Goal: Information Seeking & Learning: Learn about a topic

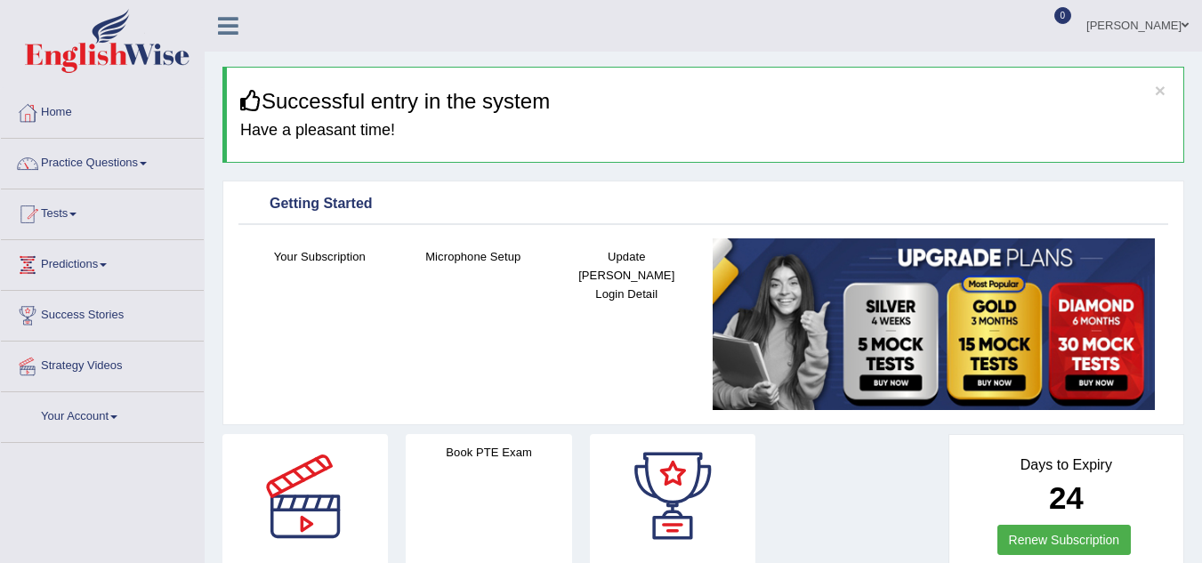
click at [147, 167] on link "Practice Questions" at bounding box center [102, 161] width 203 height 44
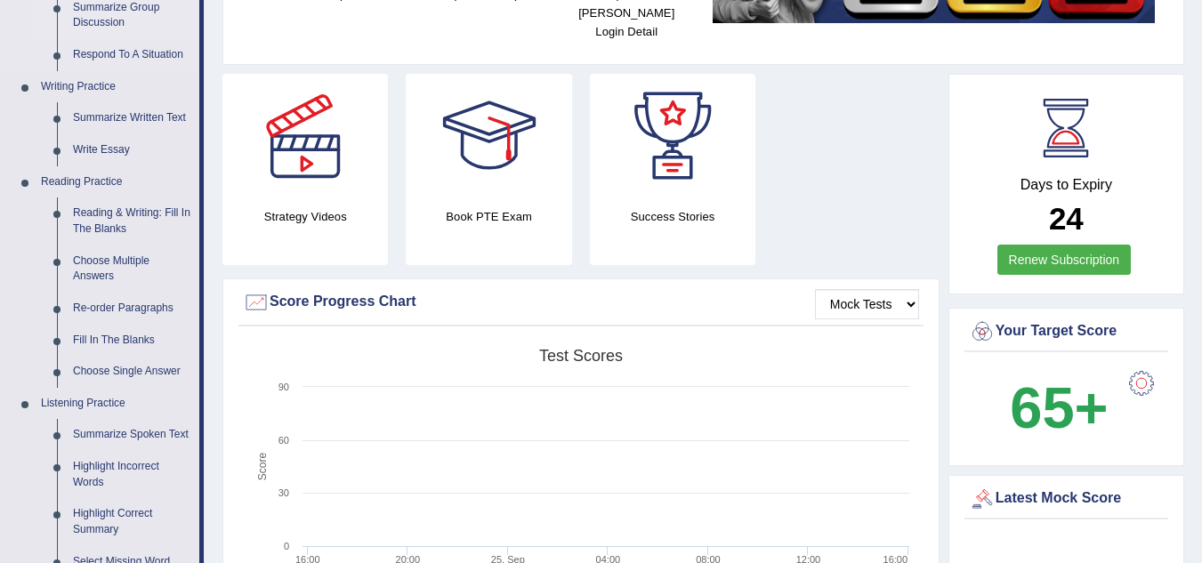
scroll to position [389, 0]
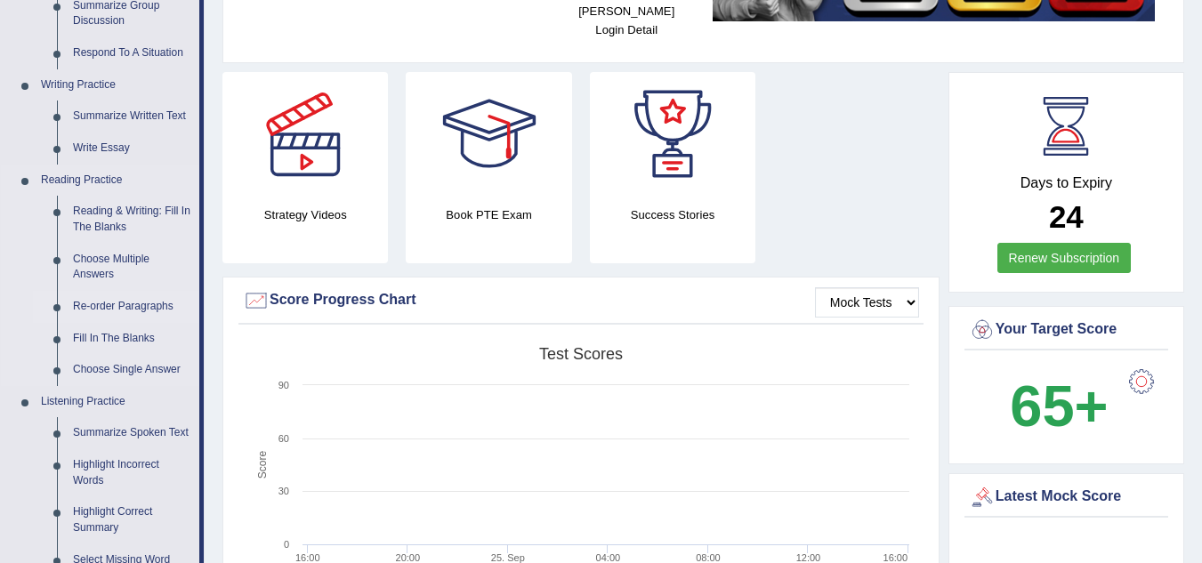
click at [155, 303] on link "Re-order Paragraphs" at bounding box center [132, 307] width 134 height 32
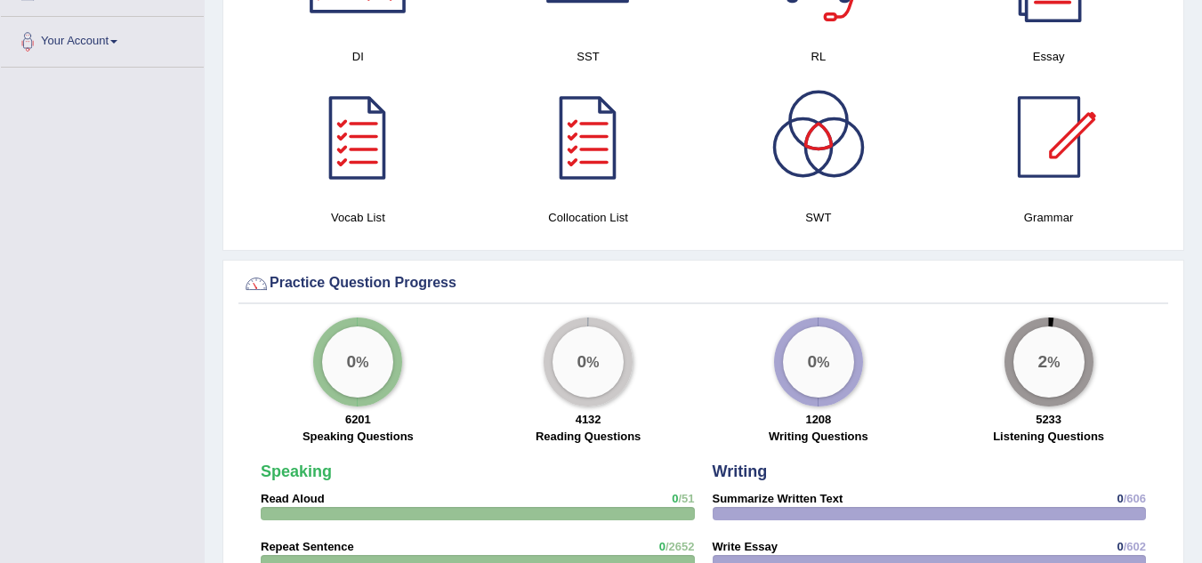
scroll to position [1339, 0]
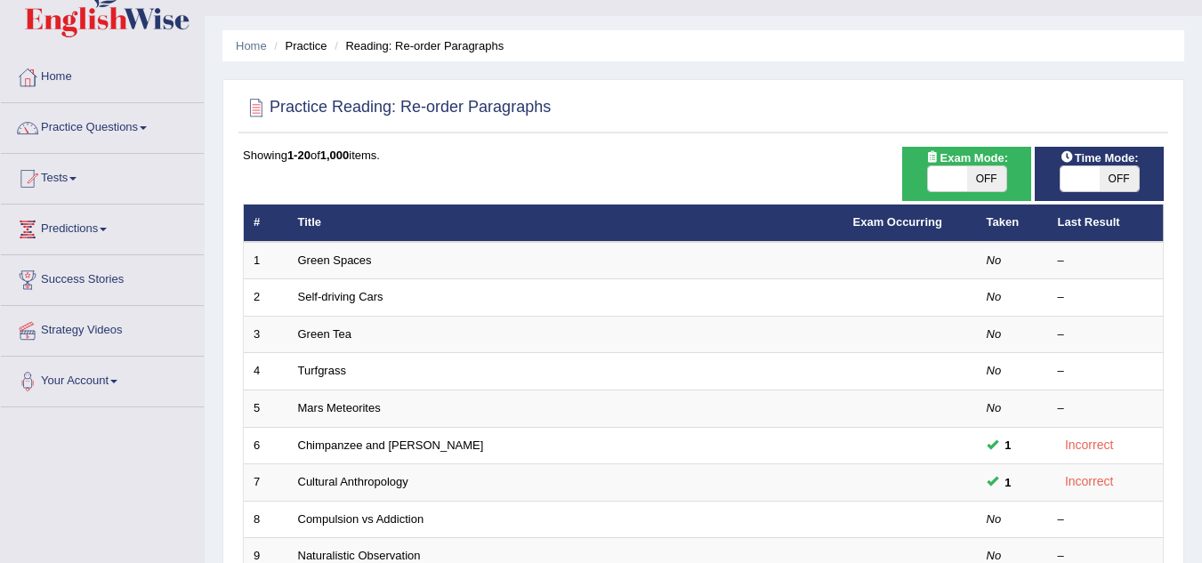
scroll to position [36, 0]
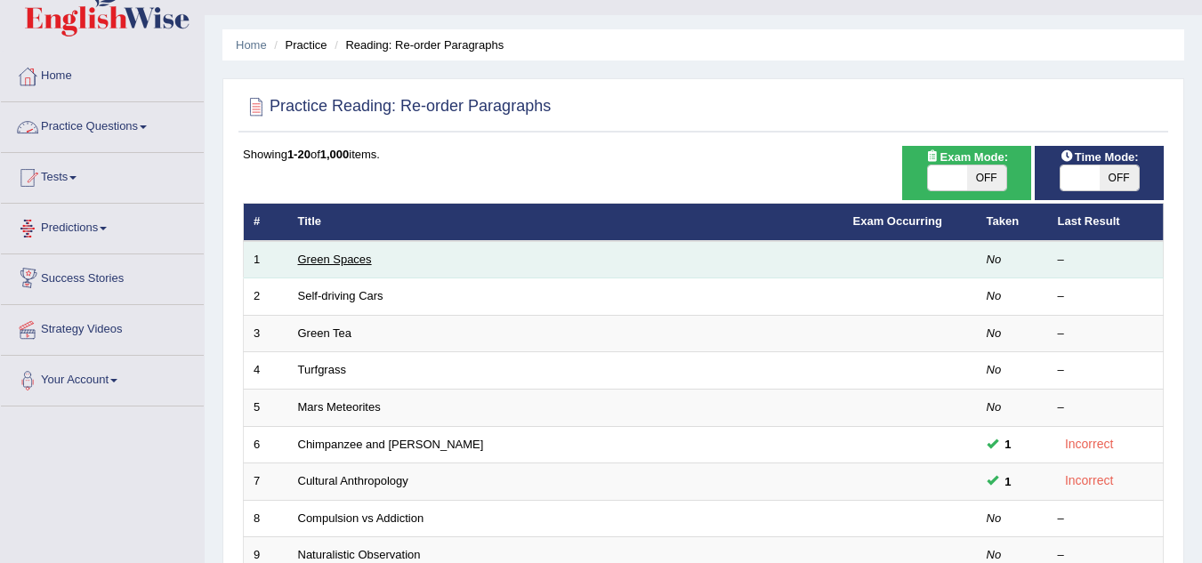
click at [336, 258] on link "Green Spaces" at bounding box center [335, 259] width 74 height 13
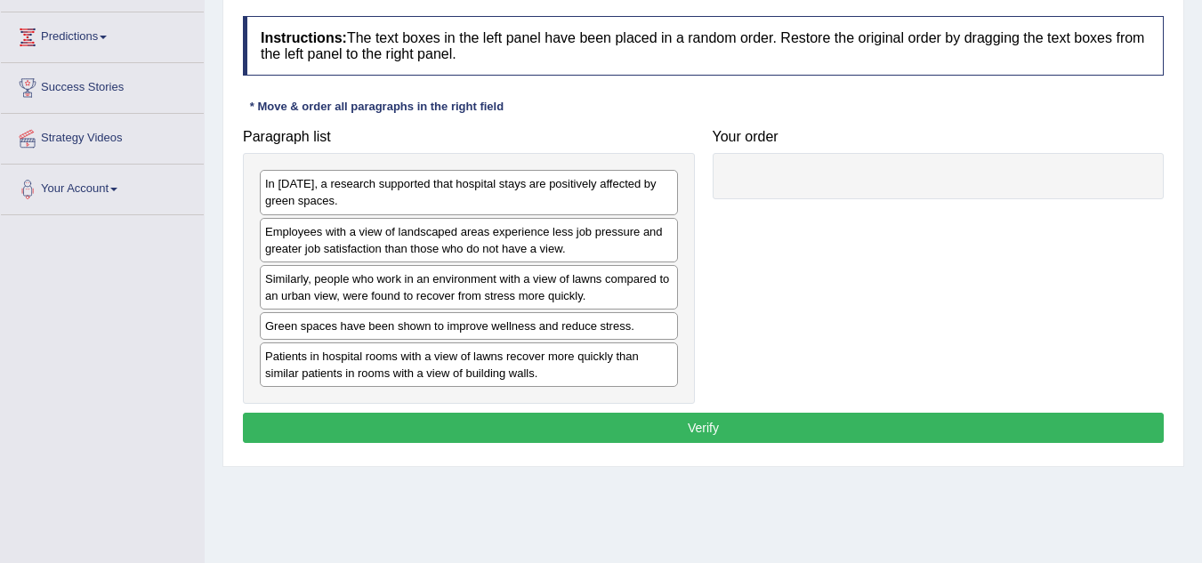
scroll to position [232, 0]
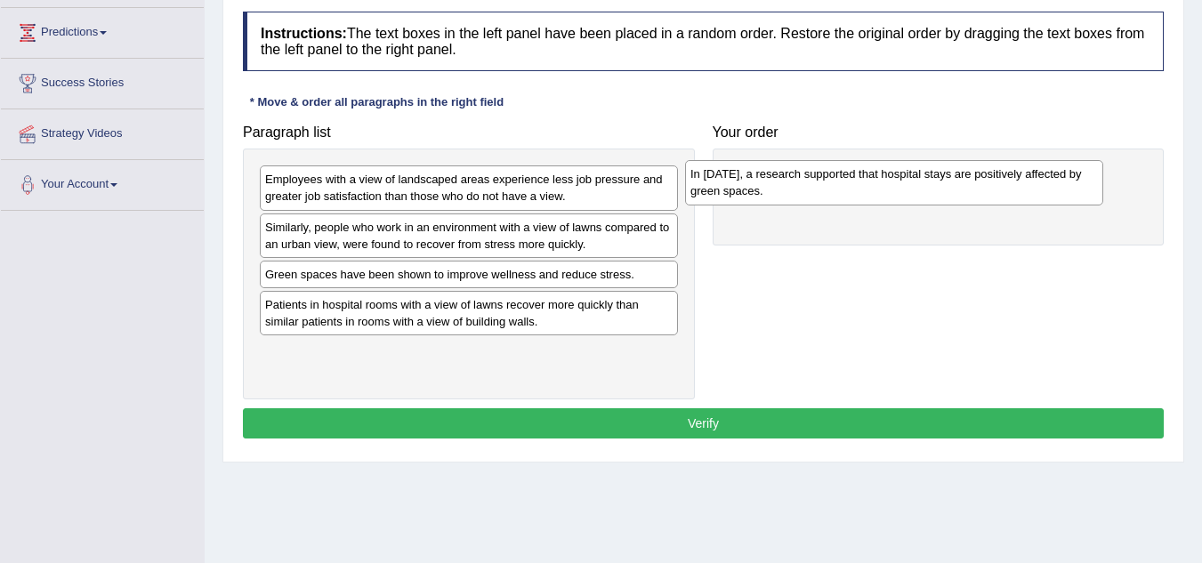
drag, startPoint x: 507, startPoint y: 193, endPoint x: 934, endPoint y: 186, distance: 427.1
click at [934, 186] on div "In 2002, a research supported that hospital stays are positively affected by gr…" at bounding box center [894, 182] width 418 height 44
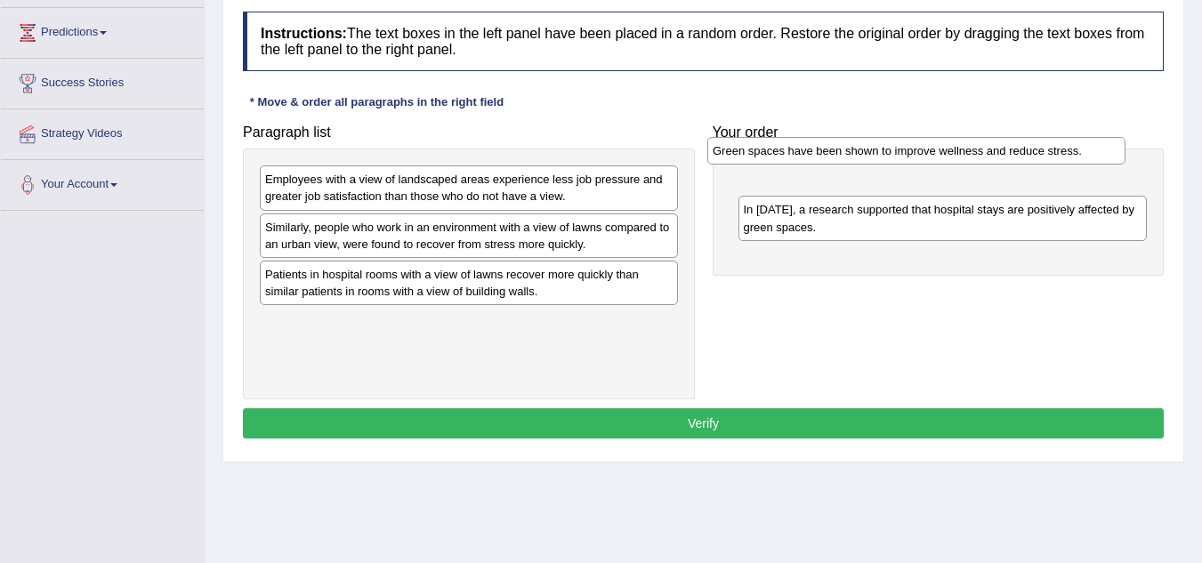
drag, startPoint x: 464, startPoint y: 272, endPoint x: 911, endPoint y: 149, distance: 464.3
click at [911, 149] on div "Green spaces have been shown to improve wellness and reduce stress." at bounding box center [916, 151] width 418 height 28
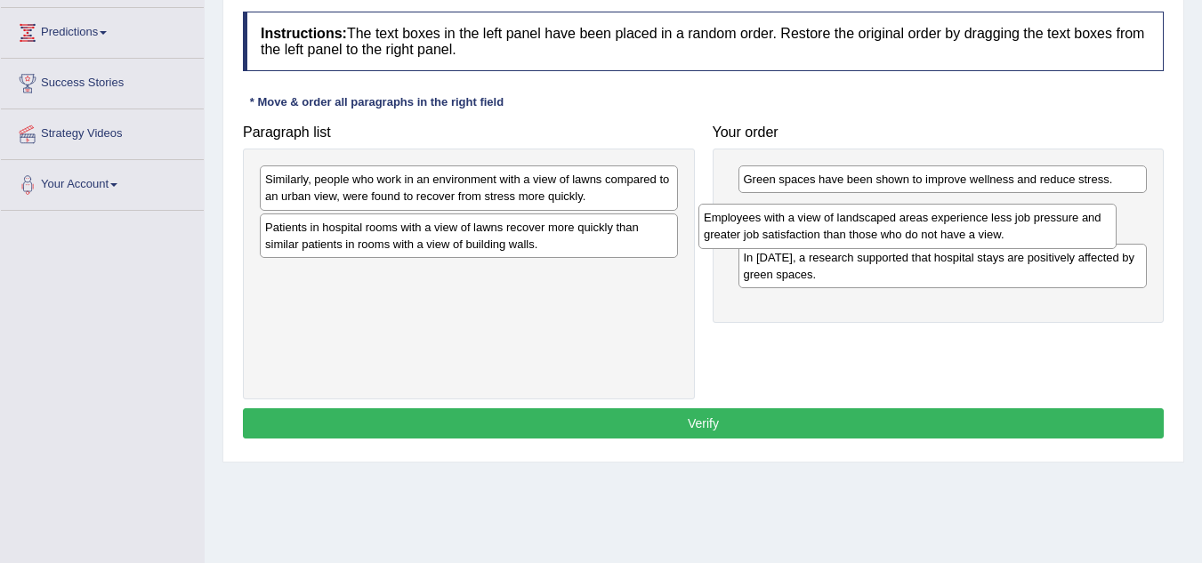
drag, startPoint x: 443, startPoint y: 199, endPoint x: 882, endPoint y: 237, distance: 440.2
click at [882, 237] on div "Employees with a view of landscaped areas experience less job pressure and grea…" at bounding box center [907, 226] width 418 height 44
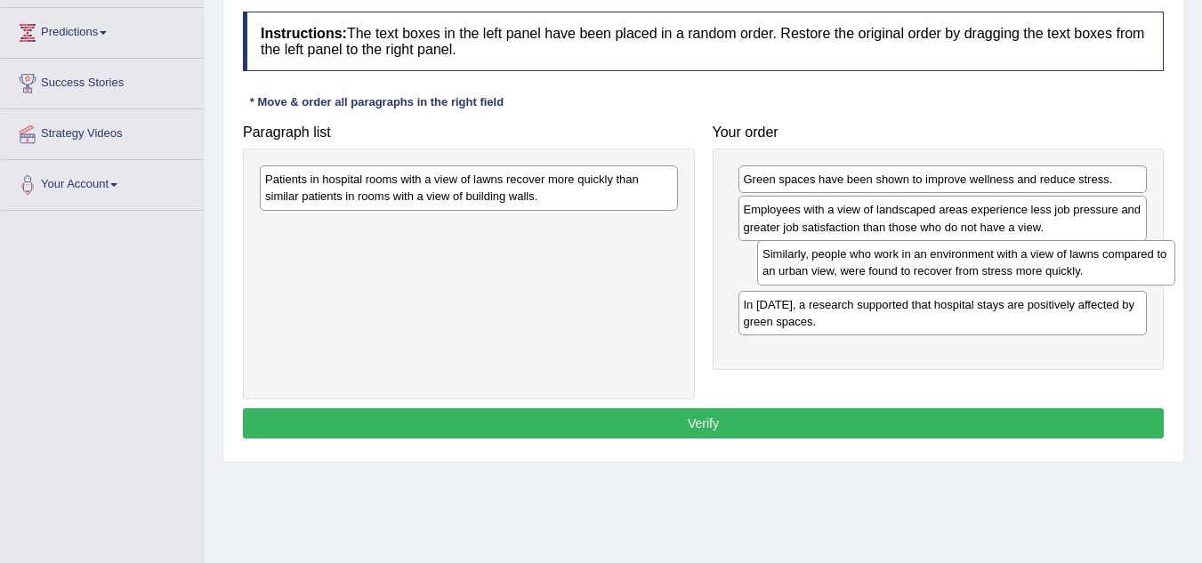
drag, startPoint x: 448, startPoint y: 192, endPoint x: 946, endPoint y: 266, distance: 502.8
click at [946, 266] on div "Similarly, people who work in an environment with a view of lawns compared to a…" at bounding box center [966, 262] width 418 height 44
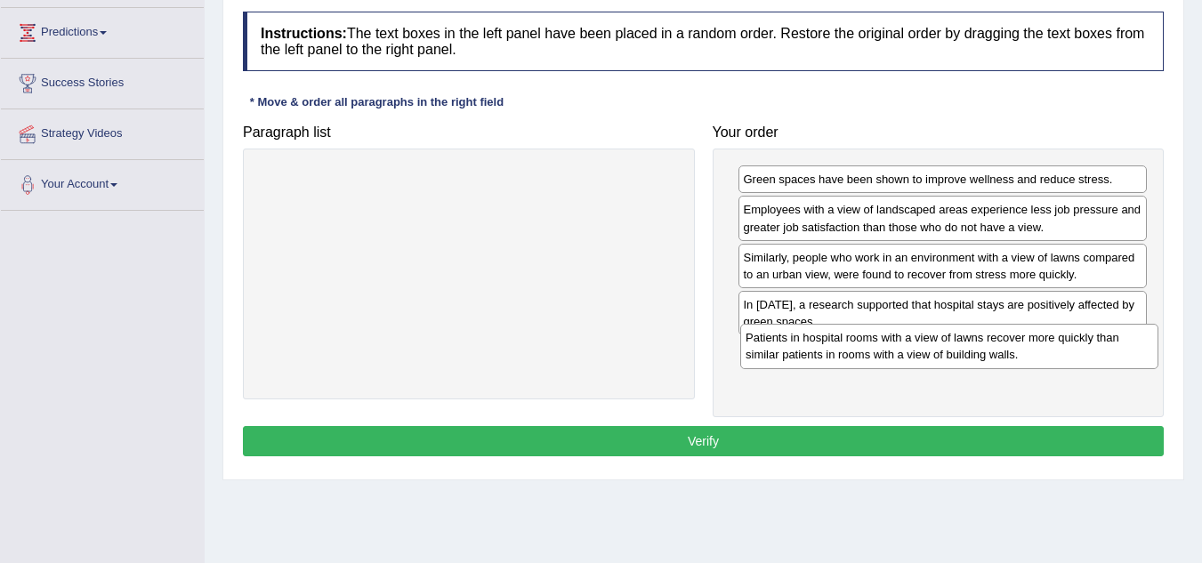
drag, startPoint x: 575, startPoint y: 188, endPoint x: 1053, endPoint y: 347, distance: 504.5
click at [1053, 347] on div "Patients in hospital rooms with a view of lawns recover more quickly than simil…" at bounding box center [949, 346] width 418 height 44
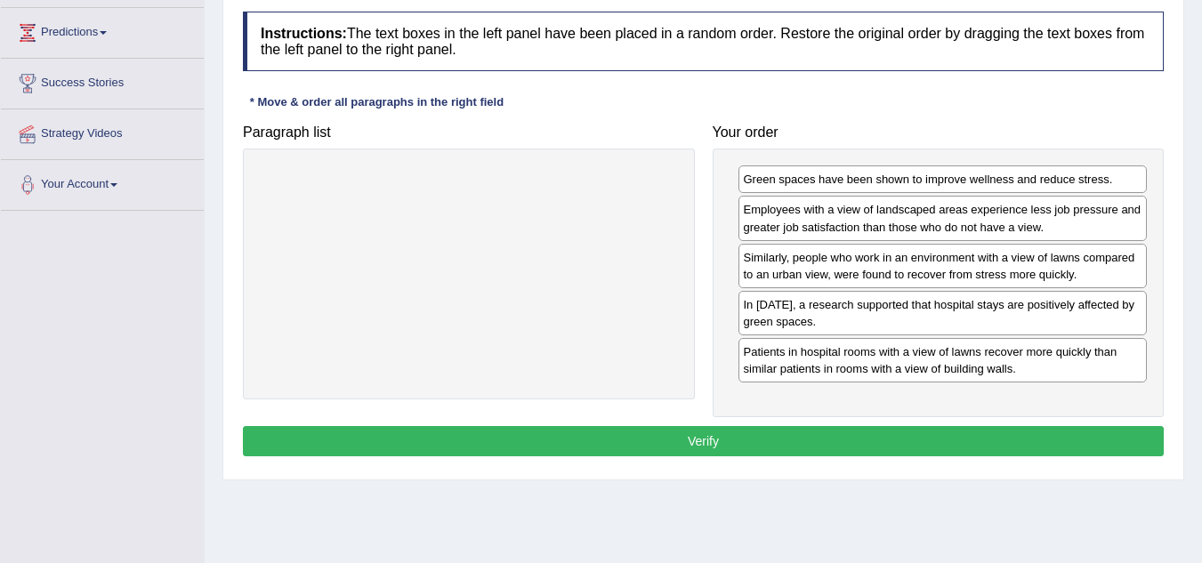
click at [870, 442] on button "Verify" at bounding box center [703, 441] width 921 height 30
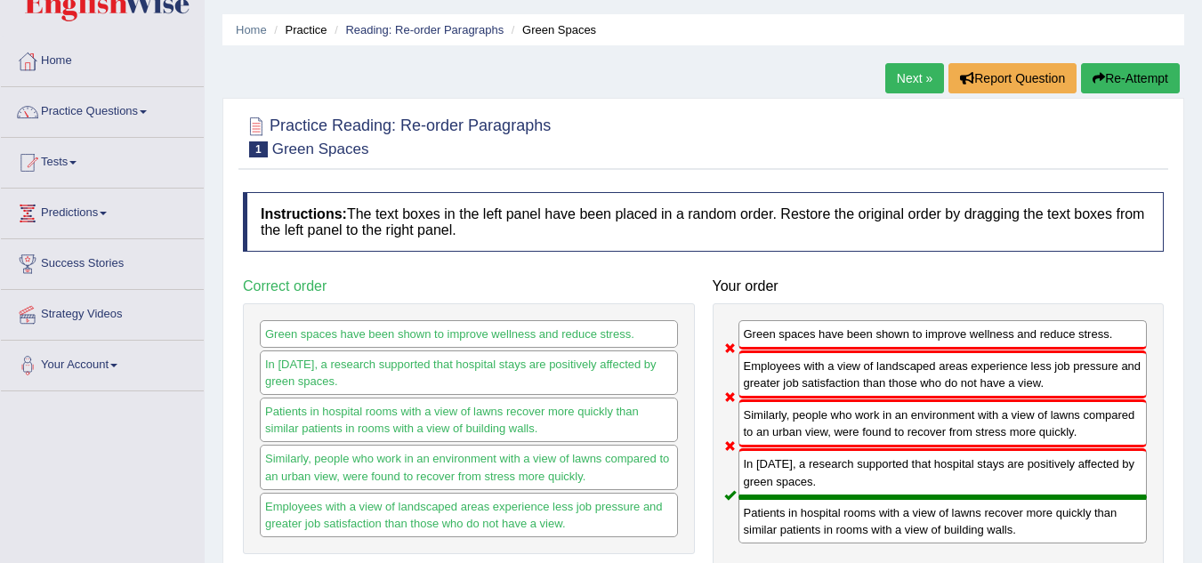
scroll to position [47, 0]
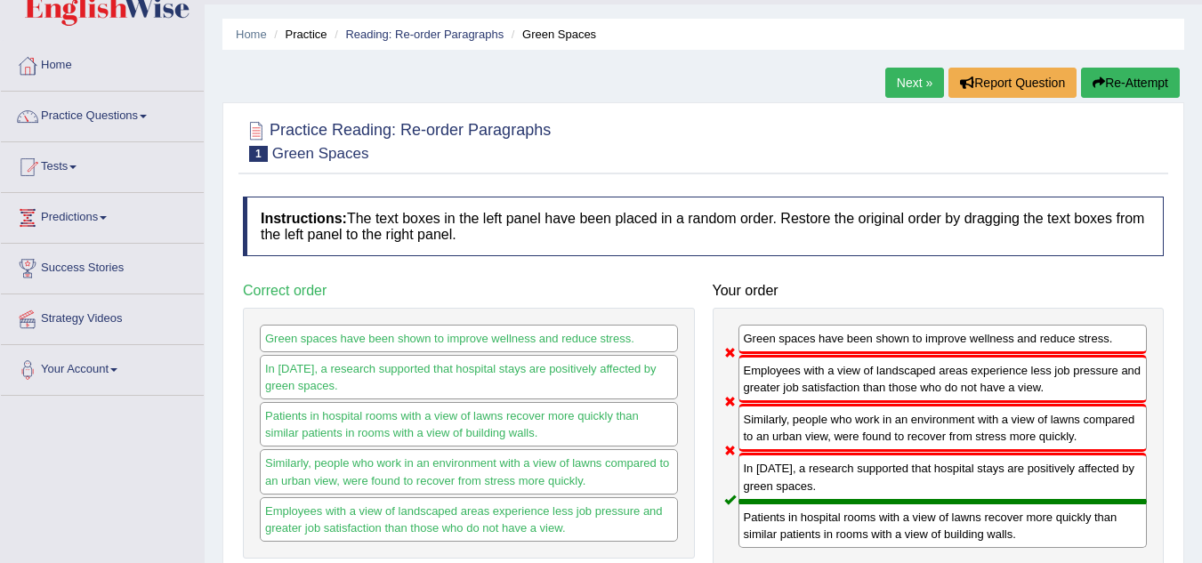
click at [912, 79] on link "Next »" at bounding box center [914, 83] width 59 height 30
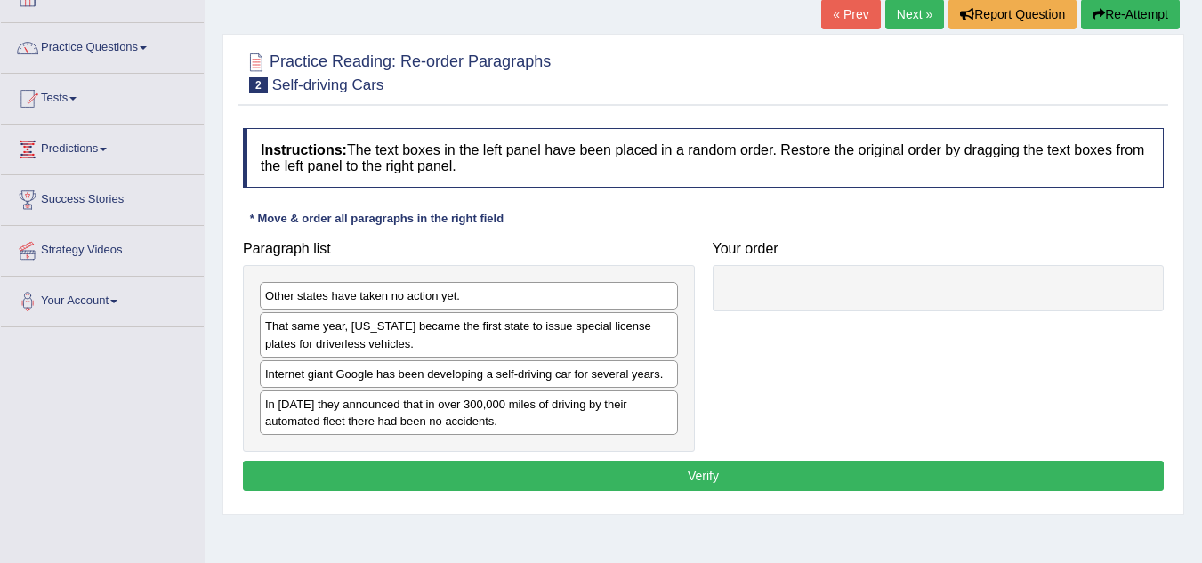
scroll to position [117, 0]
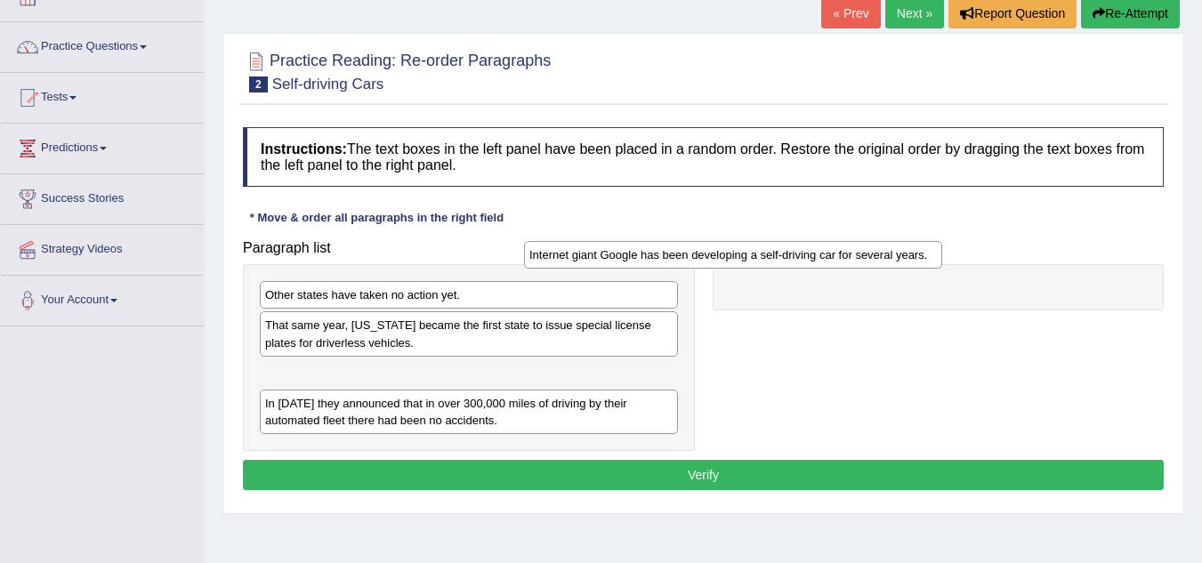
drag, startPoint x: 634, startPoint y: 379, endPoint x: 918, endPoint y: 262, distance: 307.7
click at [909, 261] on div "Internet giant Google has been developing a self-driving car for several years." at bounding box center [733, 255] width 418 height 28
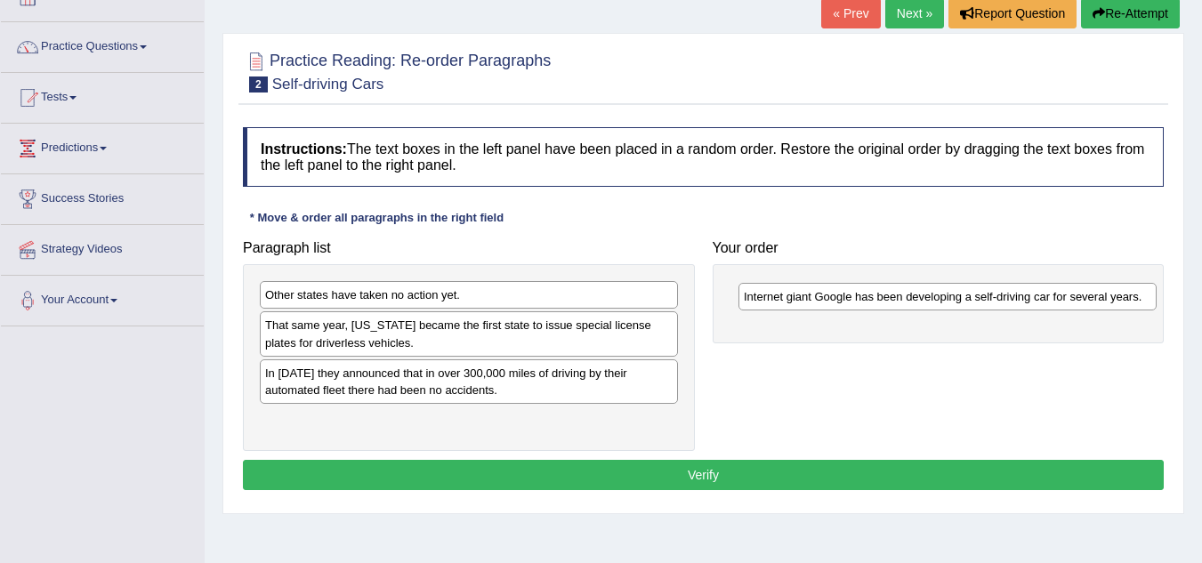
drag, startPoint x: 529, startPoint y: 379, endPoint x: 1007, endPoint y: 302, distance: 484.9
click at [1007, 302] on div "Internet giant Google has been developing a self-driving car for several years." at bounding box center [947, 297] width 418 height 28
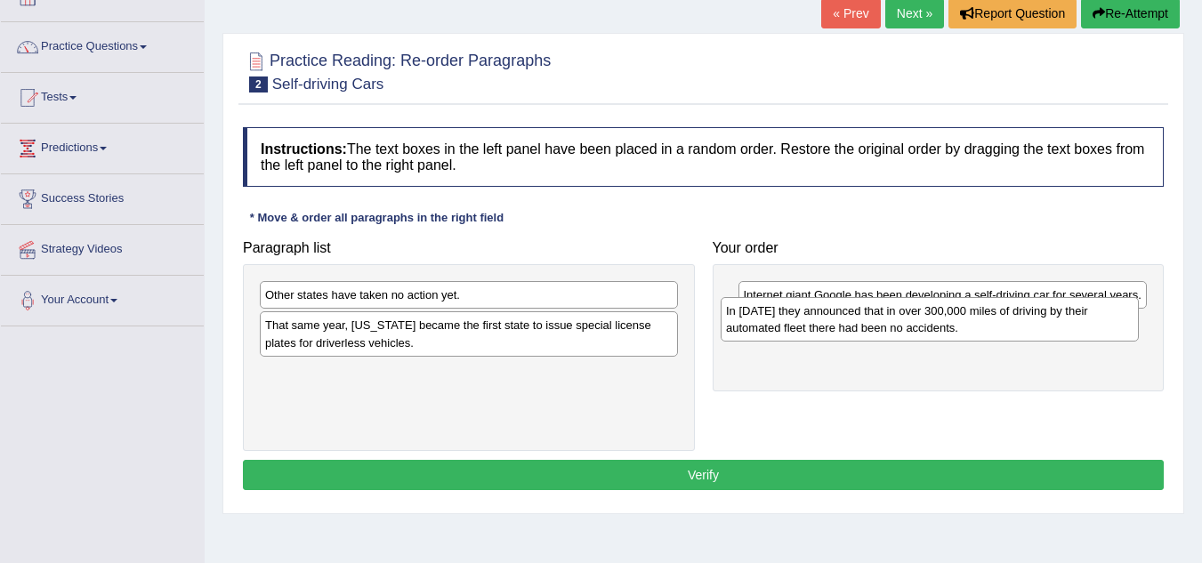
drag, startPoint x: 541, startPoint y: 393, endPoint x: 1005, endPoint y: 330, distance: 467.8
click at [1005, 330] on div "In 2012 they announced that in over 300,000 miles of driving by their automated…" at bounding box center [930, 319] width 418 height 44
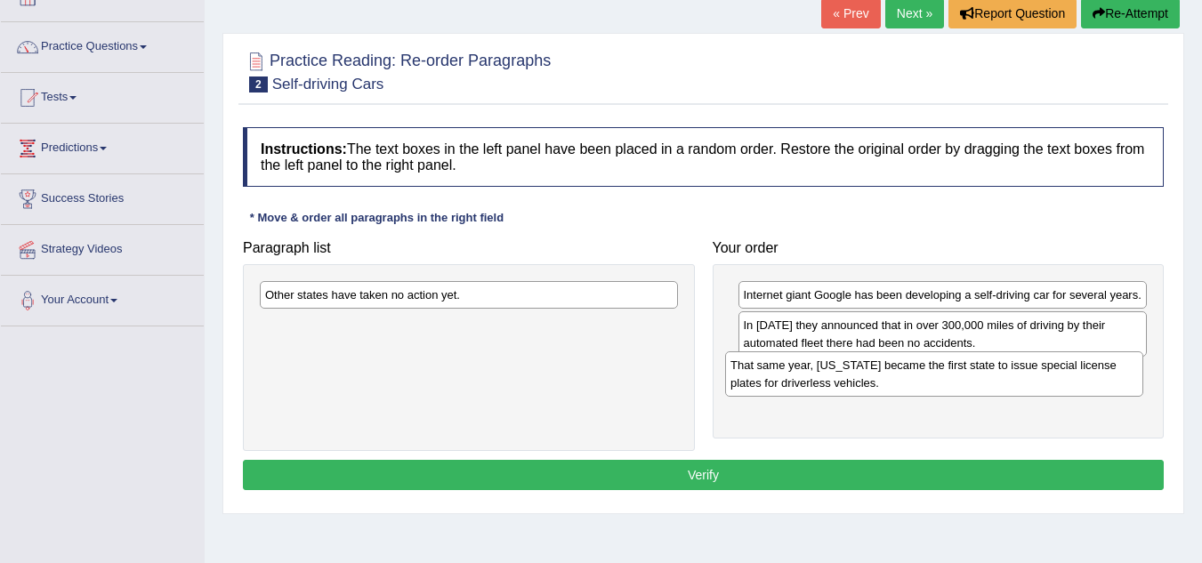
drag, startPoint x: 619, startPoint y: 340, endPoint x: 1085, endPoint y: 380, distance: 467.1
click at [1085, 380] on div "That same year, Nevada became the first state to issue special license plates f…" at bounding box center [934, 373] width 418 height 44
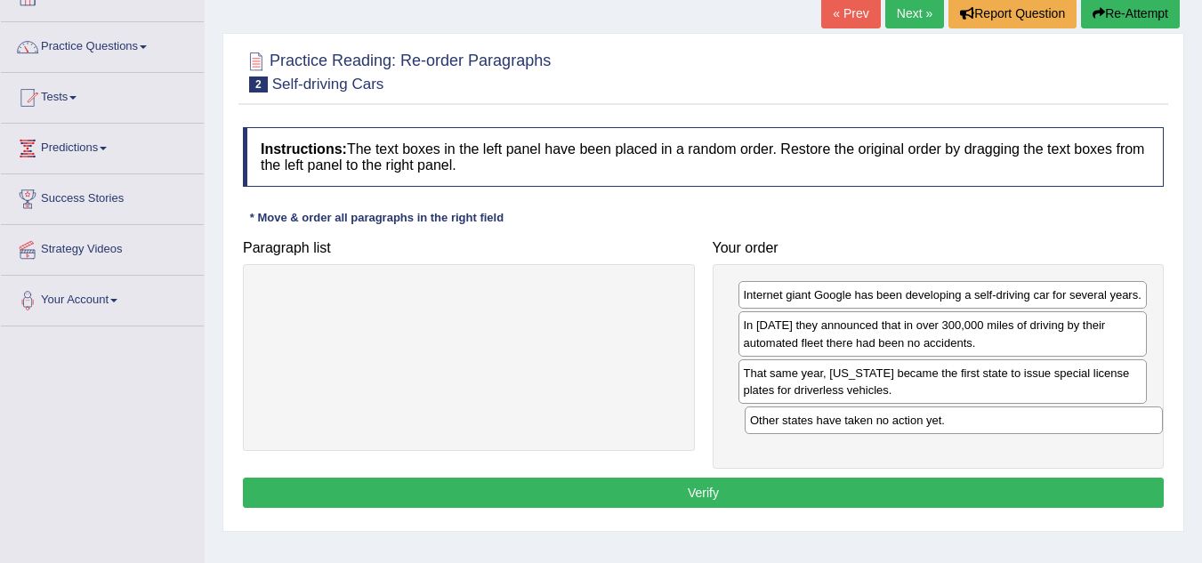
drag, startPoint x: 553, startPoint y: 293, endPoint x: 1038, endPoint y: 418, distance: 500.9
click at [1038, 418] on div "Other states have taken no action yet." at bounding box center [954, 421] width 418 height 28
click at [792, 480] on button "Verify" at bounding box center [703, 493] width 921 height 30
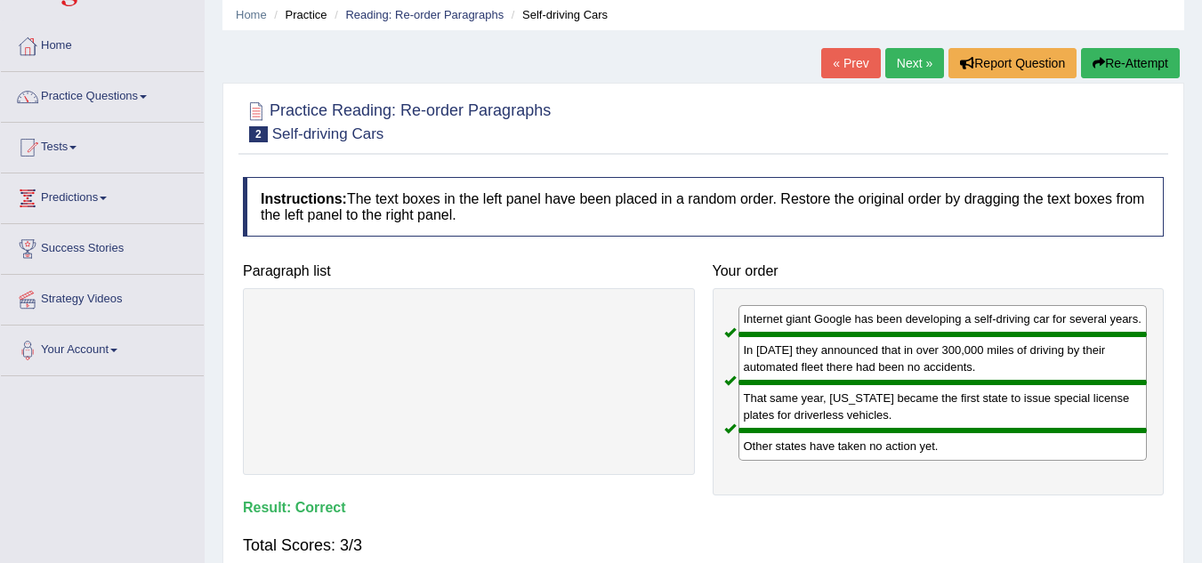
scroll to position [65, 0]
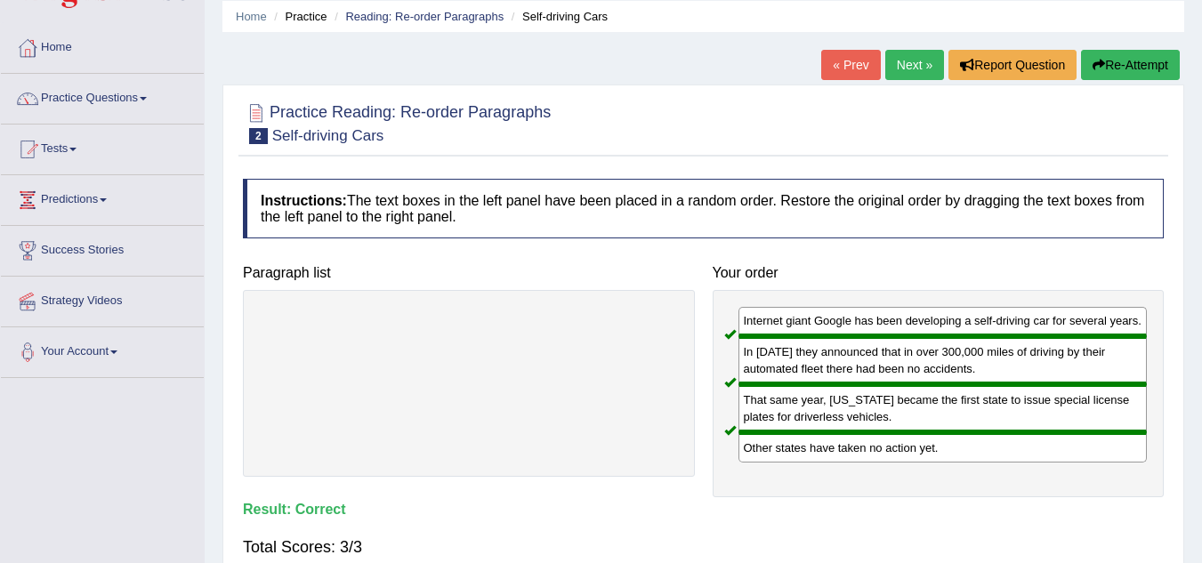
click at [918, 63] on link "Next »" at bounding box center [914, 65] width 59 height 30
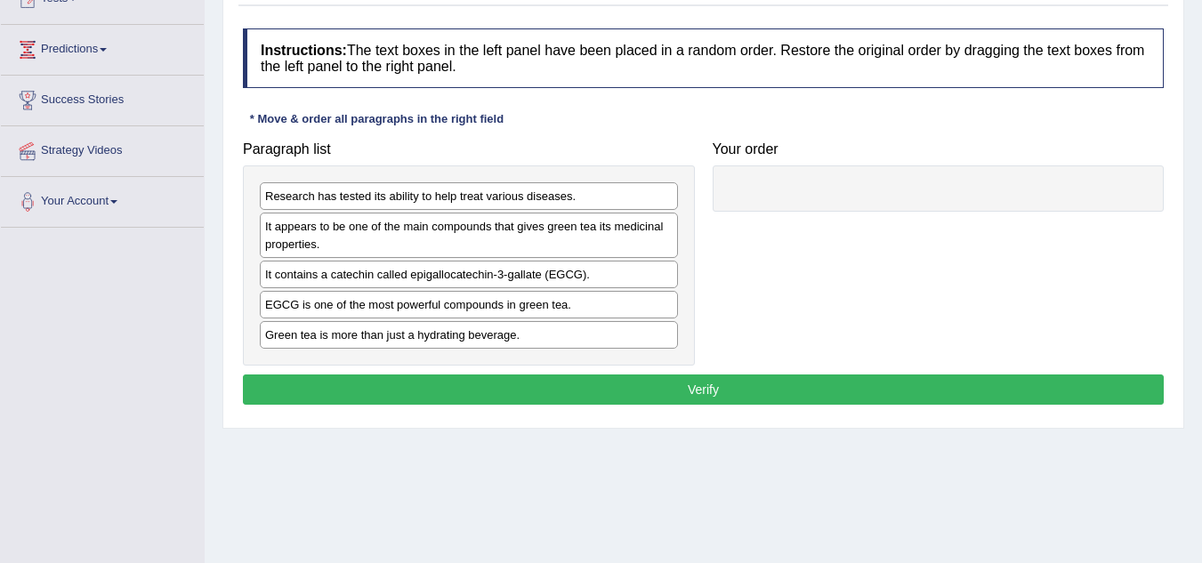
scroll to position [211, 0]
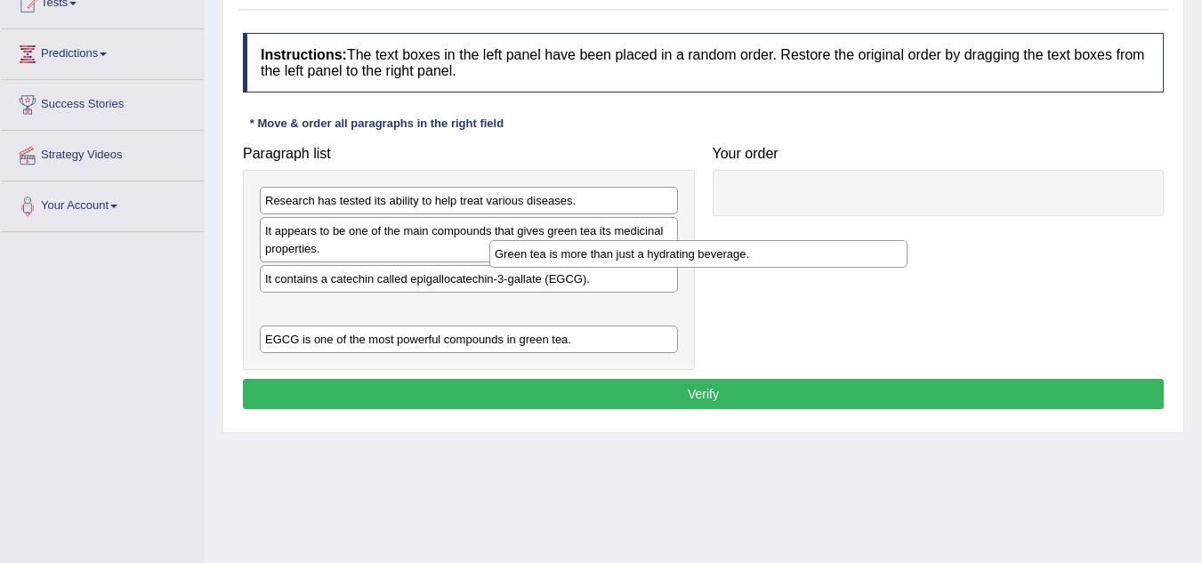
drag, startPoint x: 549, startPoint y: 343, endPoint x: 1044, endPoint y: 122, distance: 541.7
click at [908, 240] on div "Green tea is more than just a hydrating beverage." at bounding box center [698, 254] width 418 height 28
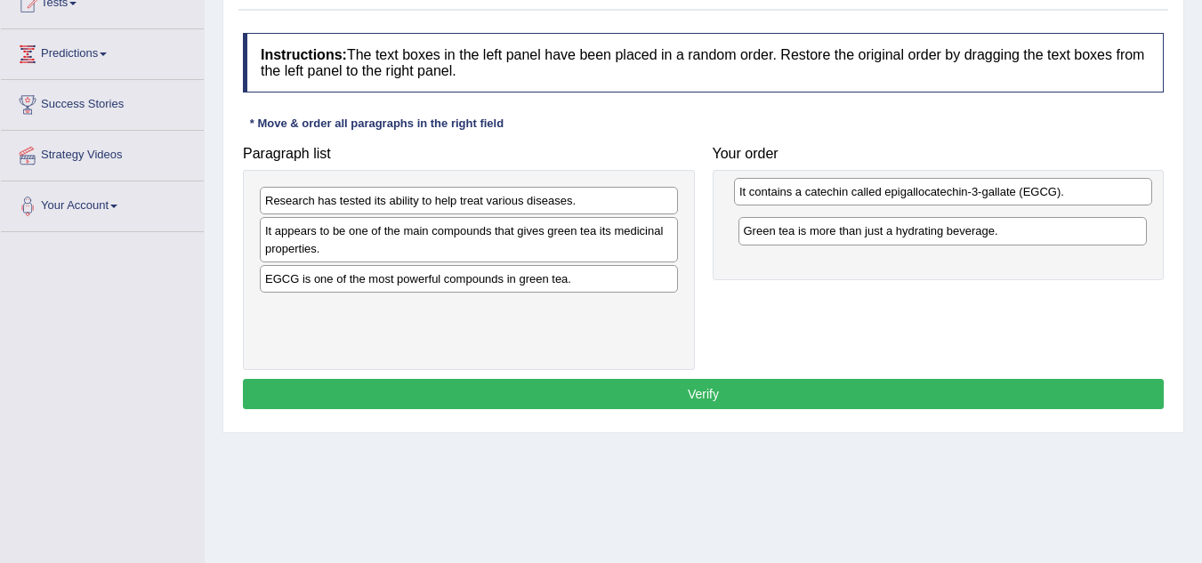
drag, startPoint x: 378, startPoint y: 281, endPoint x: 854, endPoint y: 194, distance: 483.9
click at [854, 194] on div "It contains a catechin called epigallocatechin-3-gallate (EGCG)." at bounding box center [943, 192] width 418 height 28
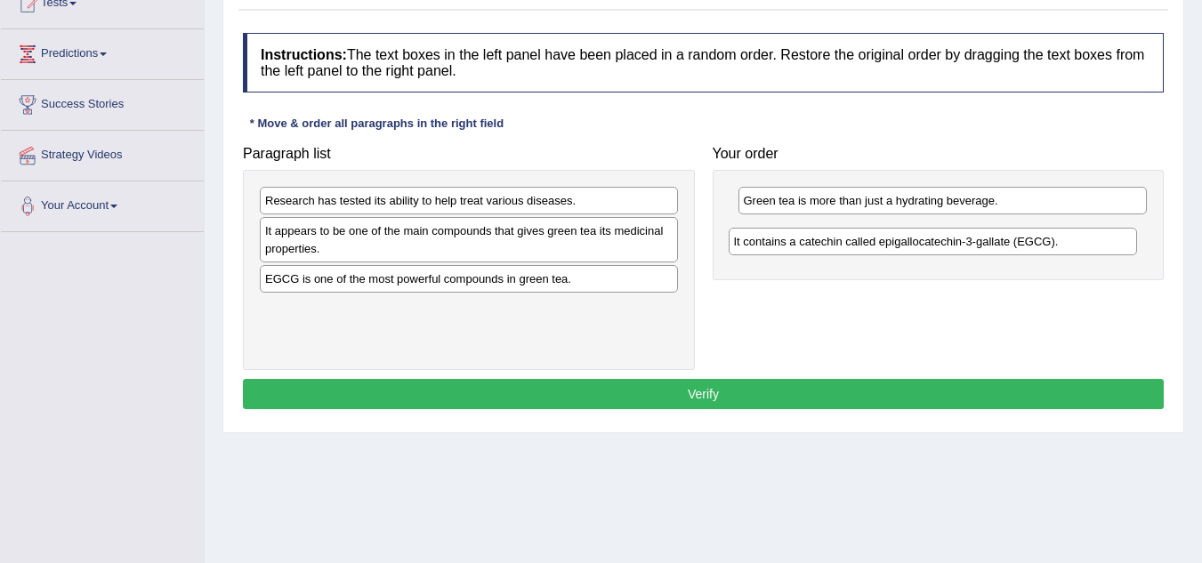
drag, startPoint x: 827, startPoint y: 204, endPoint x: 818, endPoint y: 244, distance: 41.2
click at [818, 244] on div "It contains a catechin called epigallocatechin-3-gallate (EGCG)." at bounding box center [933, 242] width 409 height 28
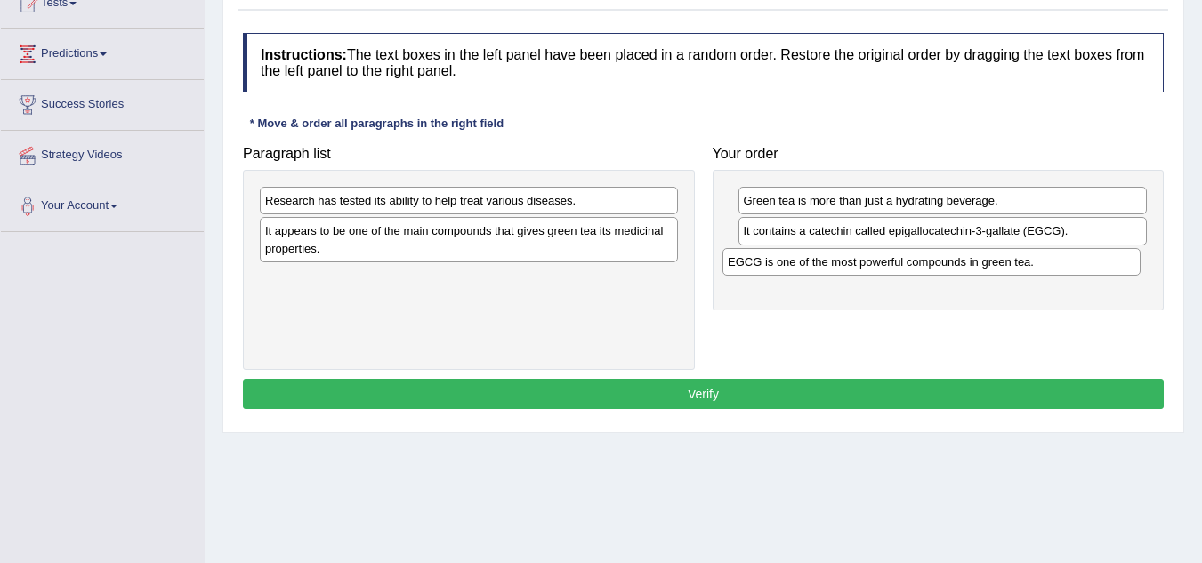
drag, startPoint x: 449, startPoint y: 282, endPoint x: 912, endPoint y: 265, distance: 463.0
click at [912, 265] on div "EGCG is one of the most powerful compounds in green tea." at bounding box center [931, 262] width 418 height 28
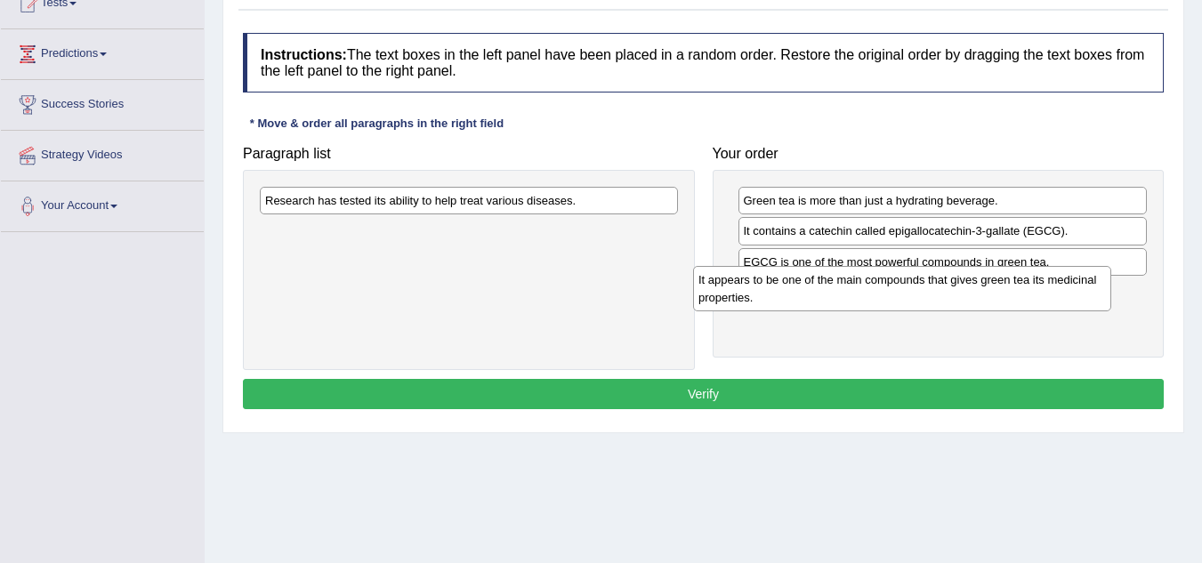
drag, startPoint x: 626, startPoint y: 234, endPoint x: 1062, endPoint y: 281, distance: 439.4
click at [1062, 281] on div "It appears to be one of the main compounds that gives green tea its medicinal p…" at bounding box center [902, 288] width 418 height 44
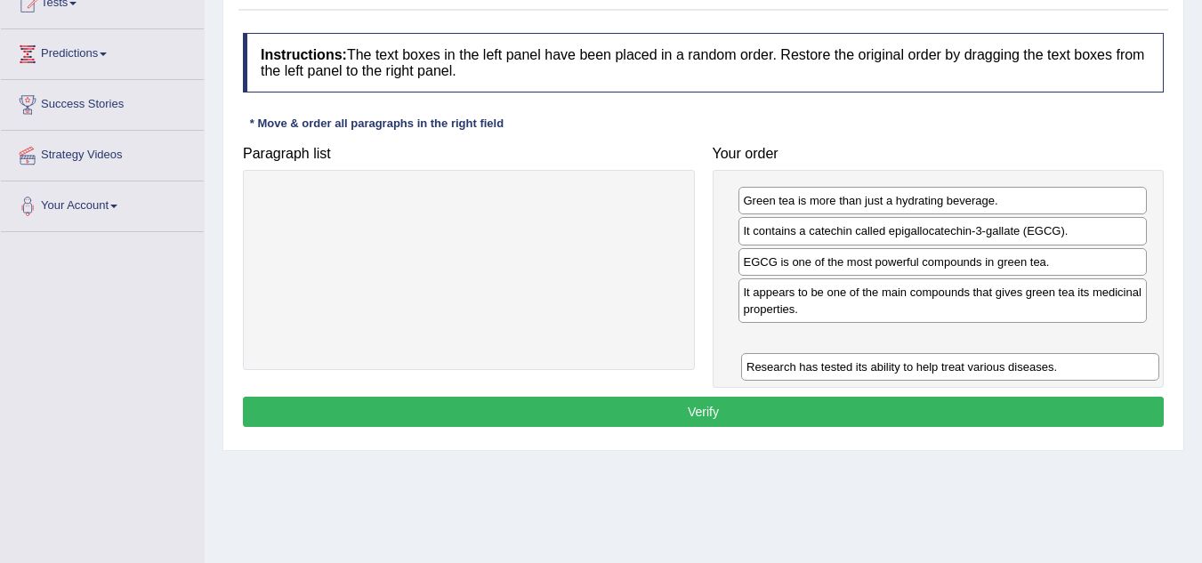
drag, startPoint x: 521, startPoint y: 208, endPoint x: 999, endPoint y: 363, distance: 503.1
click at [999, 363] on div "Research has tested its ability to help treat various diseases." at bounding box center [950, 367] width 418 height 28
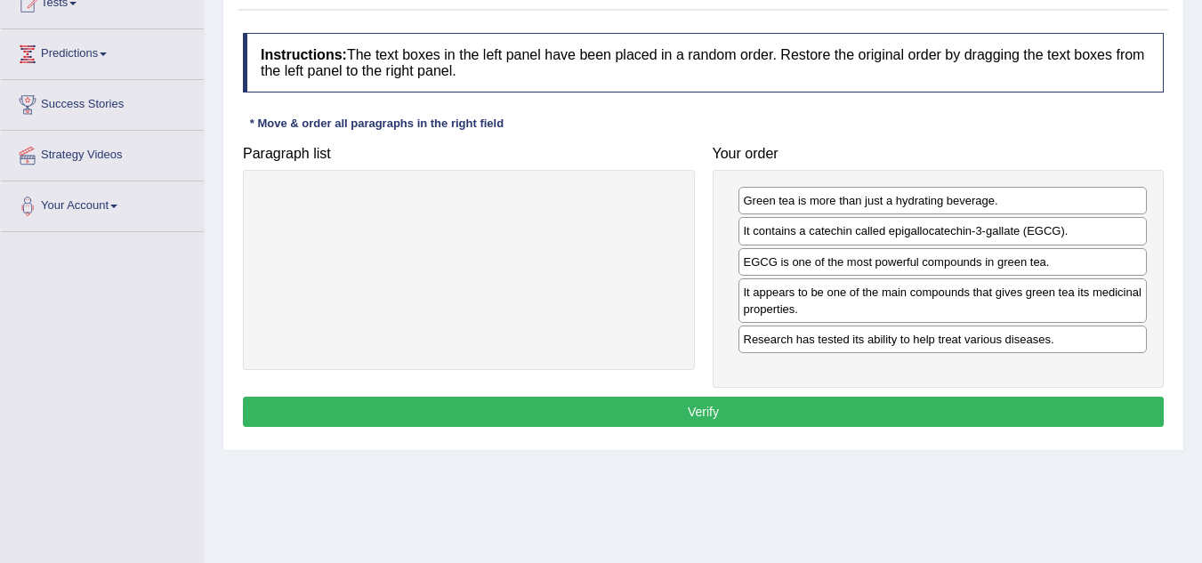
click at [787, 404] on button "Verify" at bounding box center [703, 412] width 921 height 30
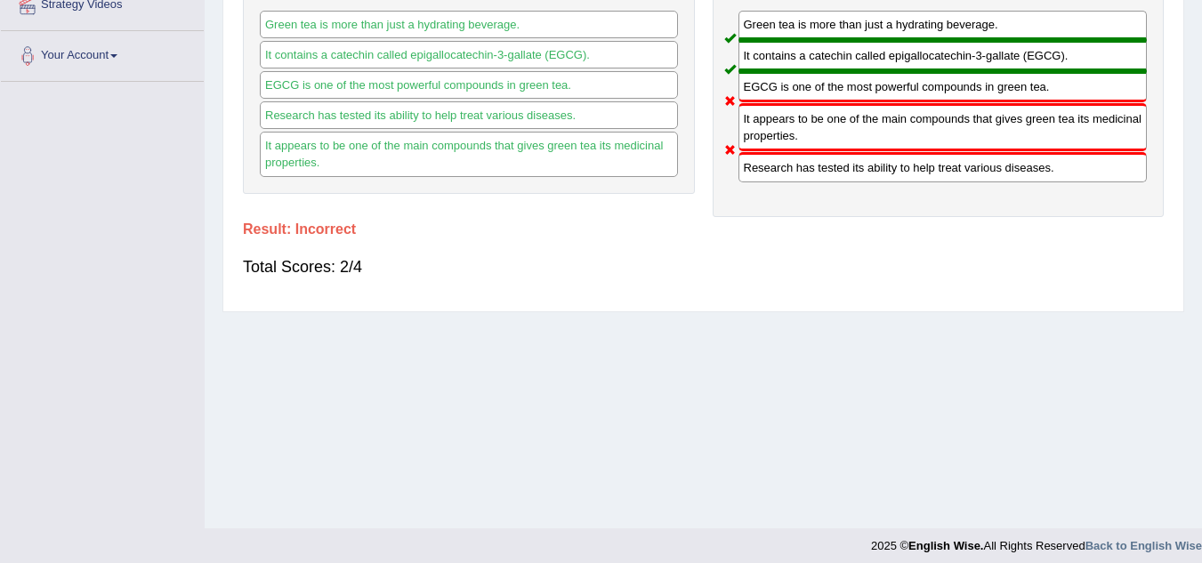
scroll to position [0, 0]
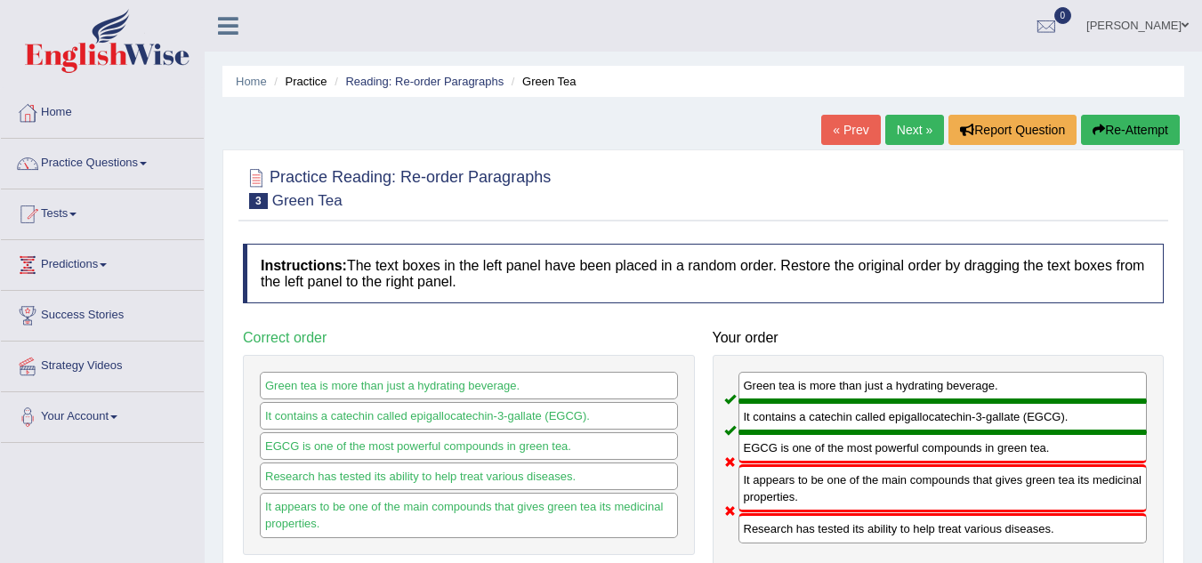
click at [924, 133] on link "Next »" at bounding box center [914, 130] width 59 height 30
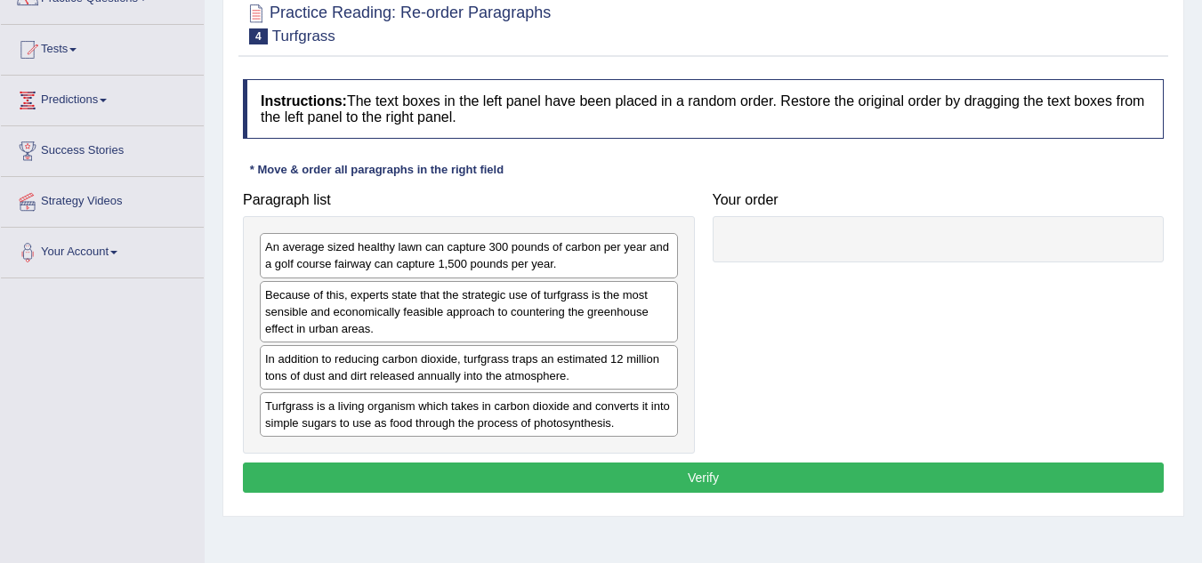
scroll to position [165, 0]
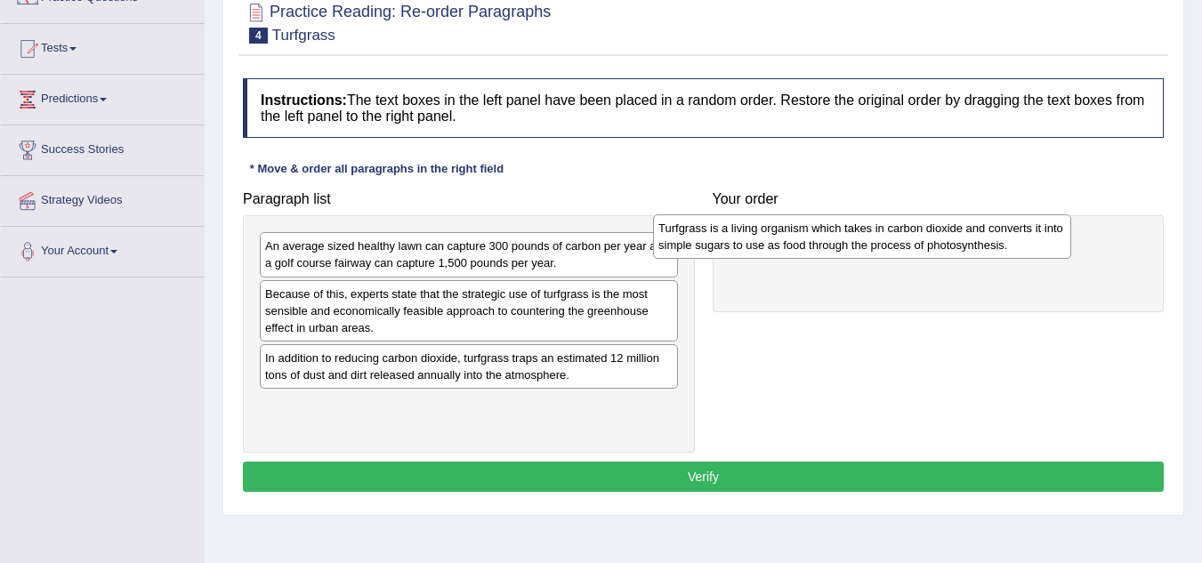
drag, startPoint x: 633, startPoint y: 424, endPoint x: 1031, endPoint y: 244, distance: 437.6
click at [1031, 244] on div "Turfgrass is a living organism which takes in carbon dioxide and converts it in…" at bounding box center [862, 236] width 418 height 44
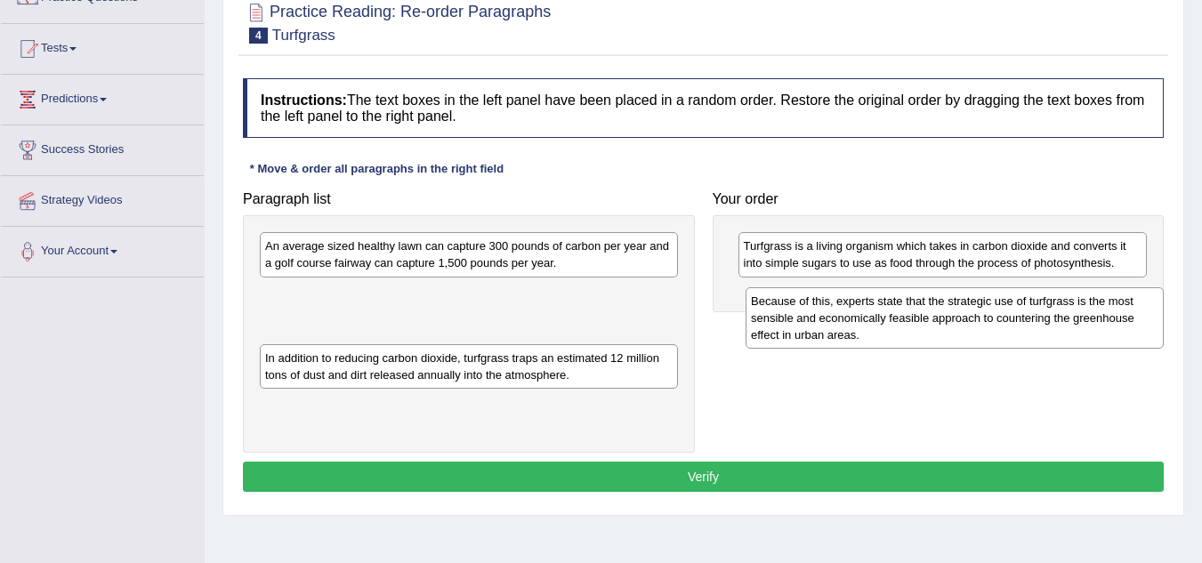
drag, startPoint x: 433, startPoint y: 325, endPoint x: 922, endPoint y: 327, distance: 488.5
click at [922, 327] on div "Because of this, experts state that the strategic use of turfgrass is the most …" at bounding box center [955, 317] width 418 height 61
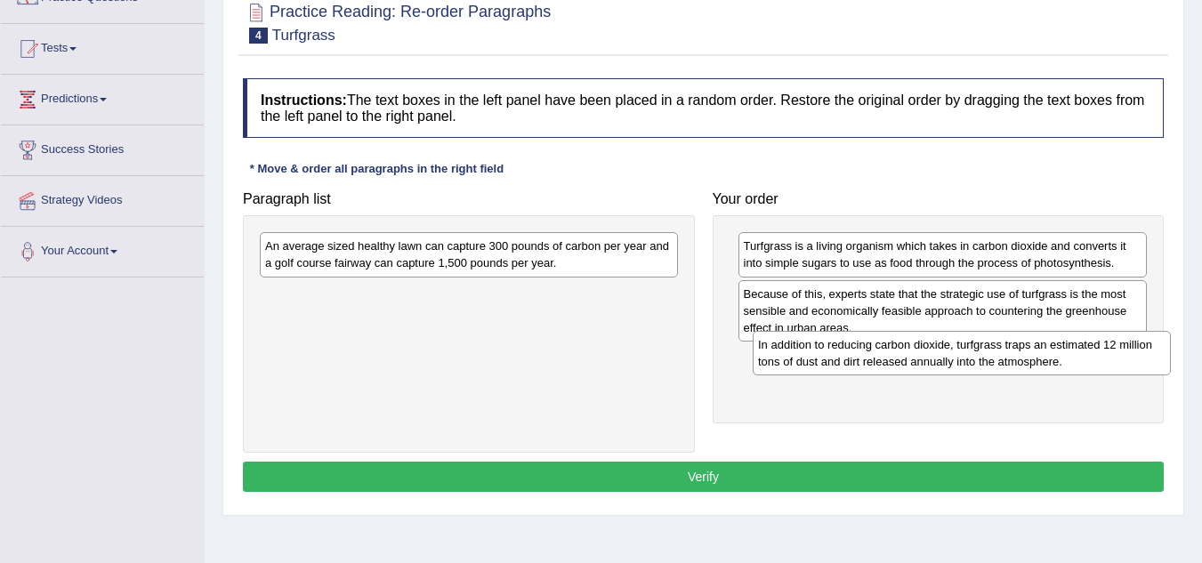
drag, startPoint x: 448, startPoint y: 302, endPoint x: 940, endPoint y: 351, distance: 495.4
click at [940, 351] on div "In addition to reducing carbon dioxide, turfgrass traps an estimated 12 million…" at bounding box center [962, 353] width 418 height 44
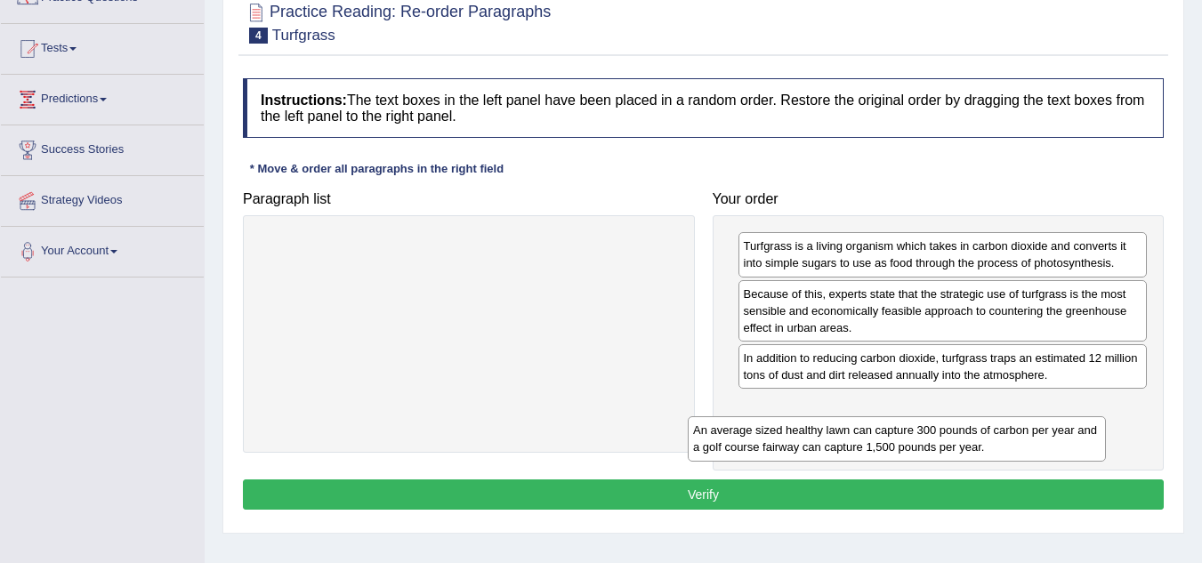
drag, startPoint x: 537, startPoint y: 250, endPoint x: 964, endPoint y: 434, distance: 465.9
click at [964, 434] on div "An average sized healthy lawn can capture 300 pounds of carbon per year and a g…" at bounding box center [897, 438] width 418 height 44
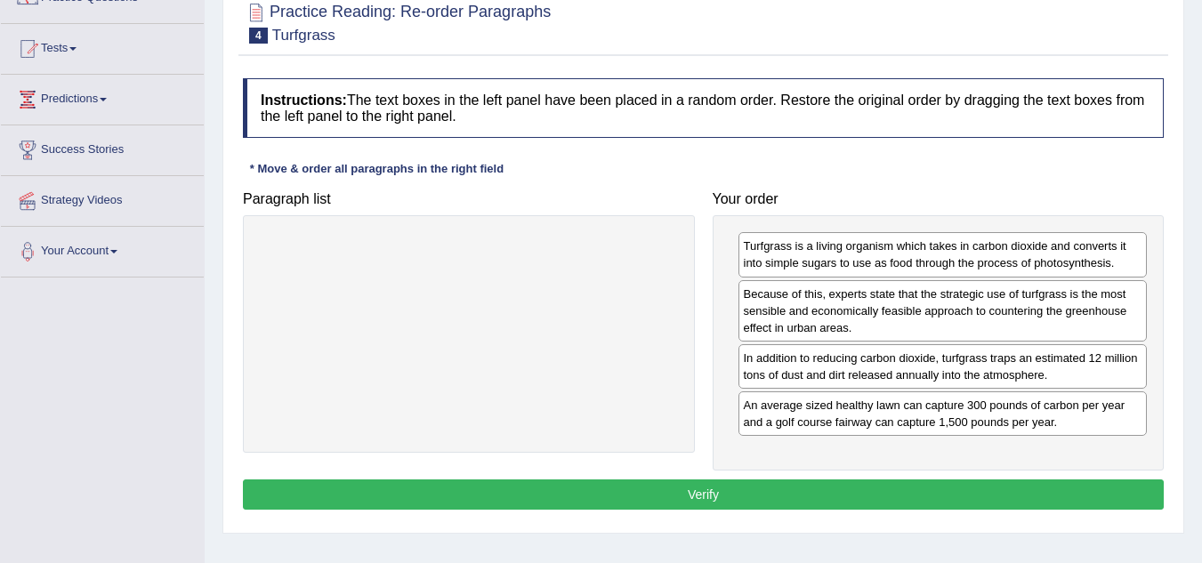
click at [835, 492] on button "Verify" at bounding box center [703, 495] width 921 height 30
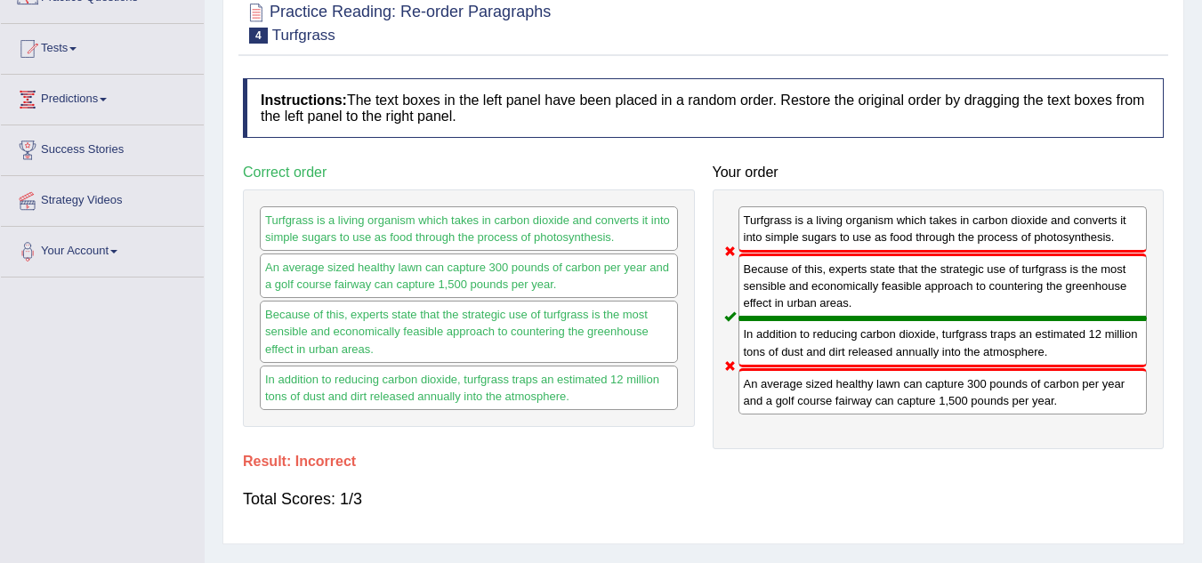
scroll to position [81, 0]
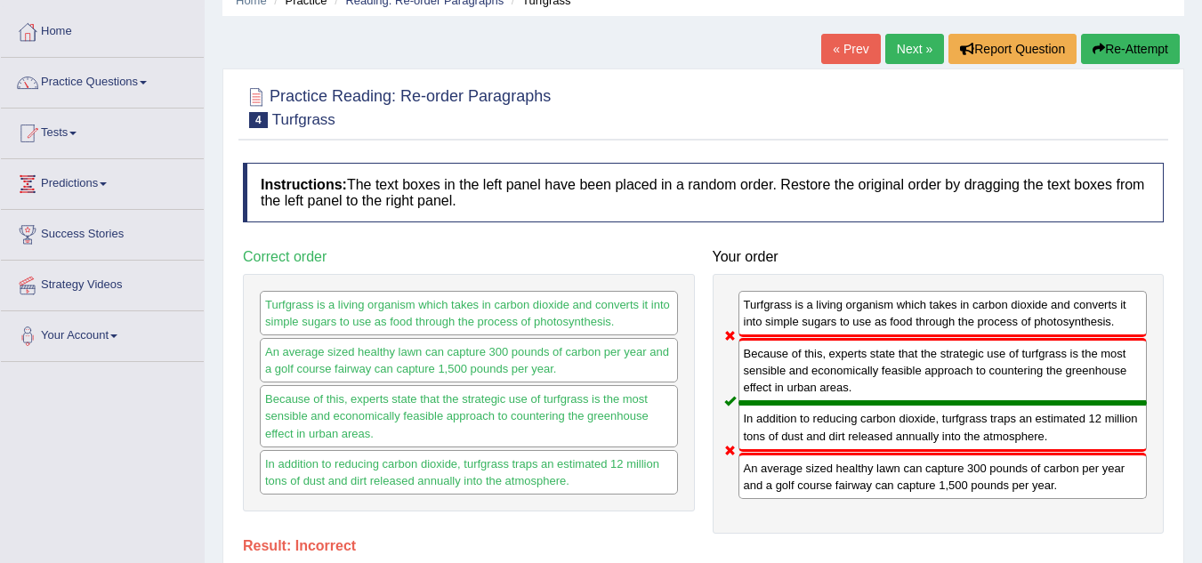
click at [907, 57] on link "Next »" at bounding box center [914, 49] width 59 height 30
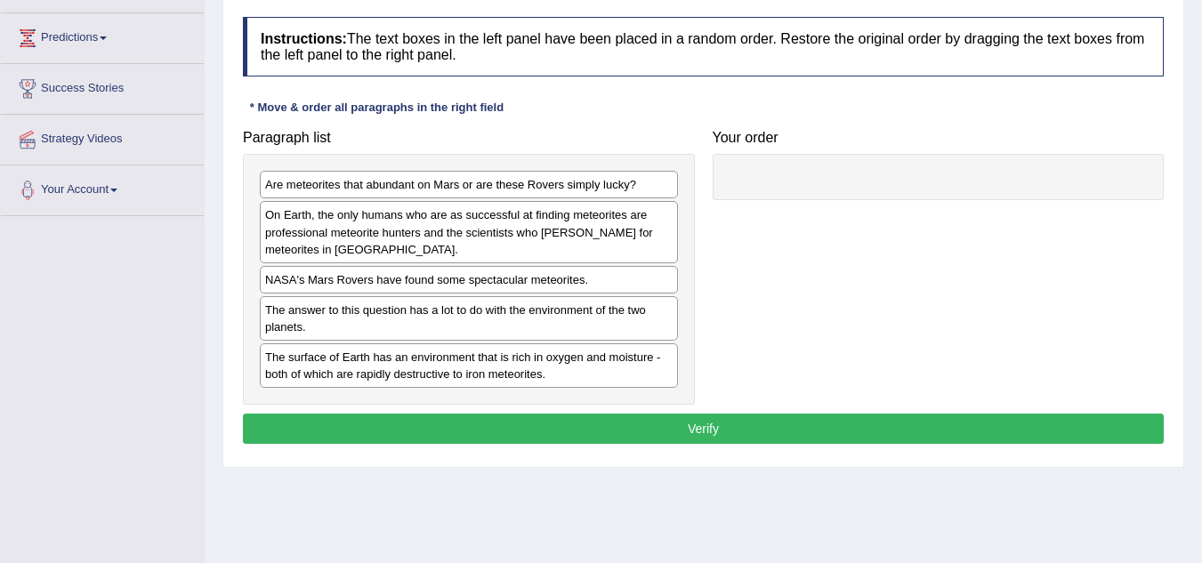
scroll to position [228, 0]
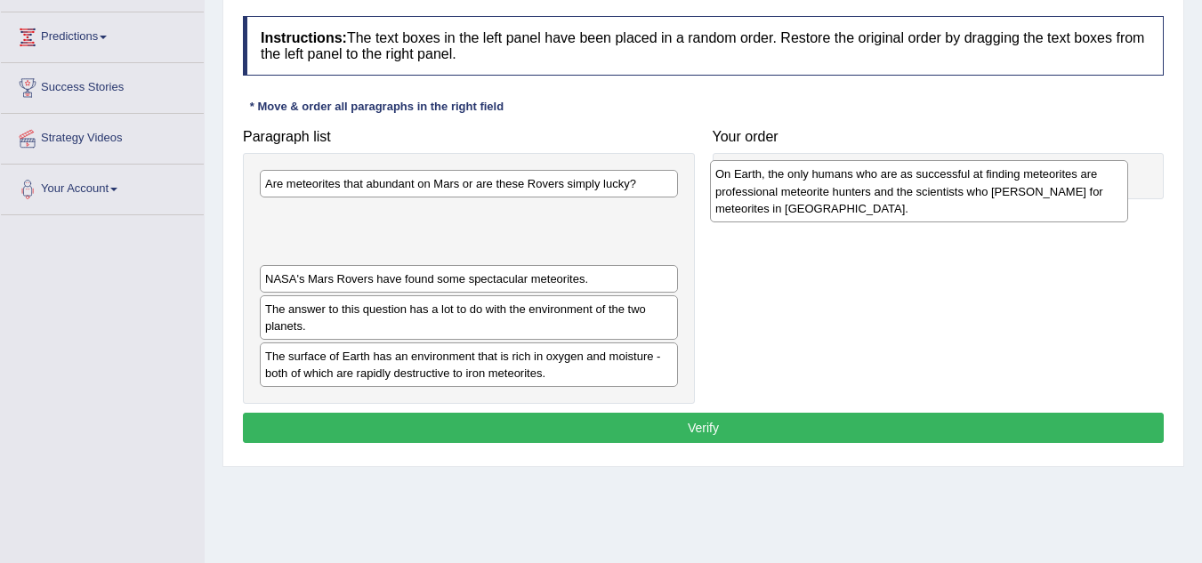
drag, startPoint x: 599, startPoint y: 250, endPoint x: 1049, endPoint y: 210, distance: 452.0
click at [1049, 210] on div "On Earth, the only humans who are as successful at finding meteorites are profe…" at bounding box center [919, 190] width 418 height 61
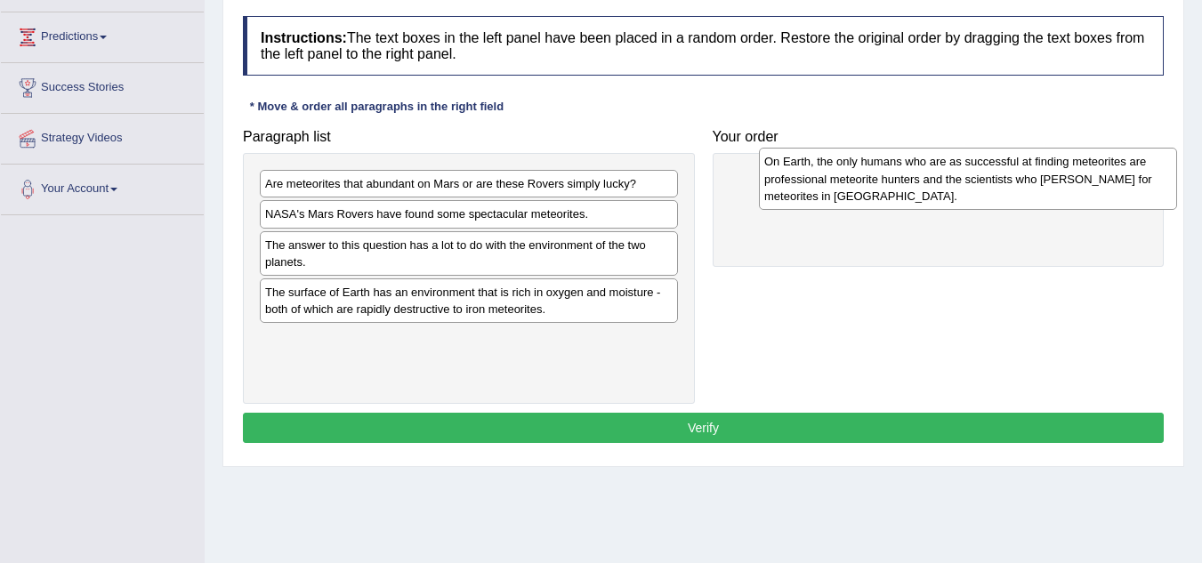
drag, startPoint x: 621, startPoint y: 221, endPoint x: 1120, endPoint y: 168, distance: 501.9
click at [1120, 168] on div "On Earth, the only humans who are as successful at finding meteorites are profe…" at bounding box center [968, 178] width 418 height 61
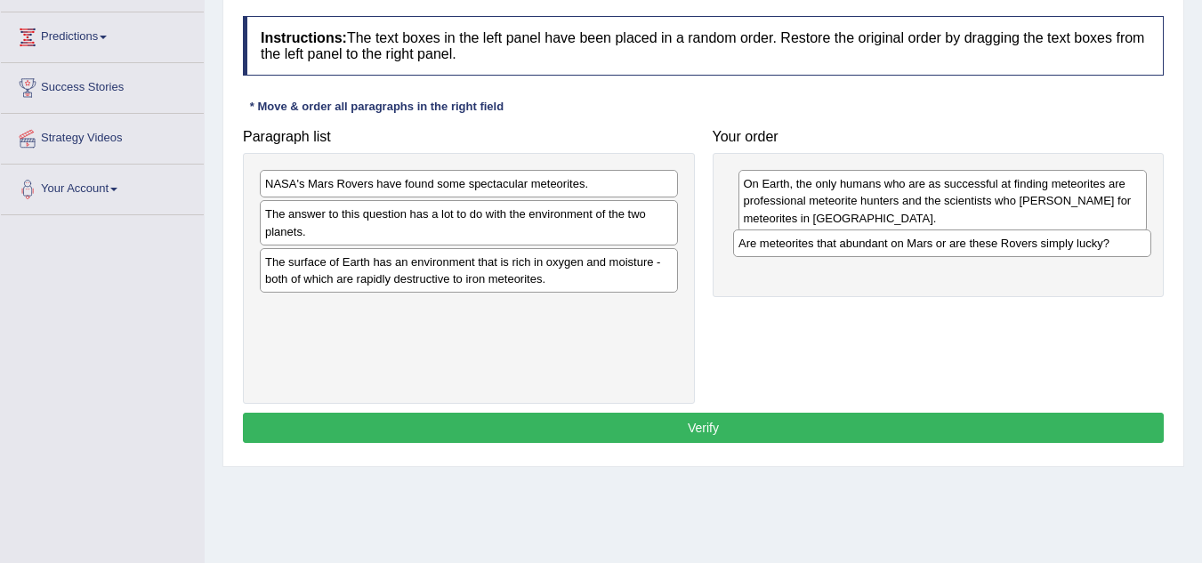
drag, startPoint x: 470, startPoint y: 191, endPoint x: 943, endPoint y: 251, distance: 477.1
click at [943, 251] on div "Are meteorites that abundant on Mars or are these Rovers simply lucky?" at bounding box center [942, 244] width 418 height 28
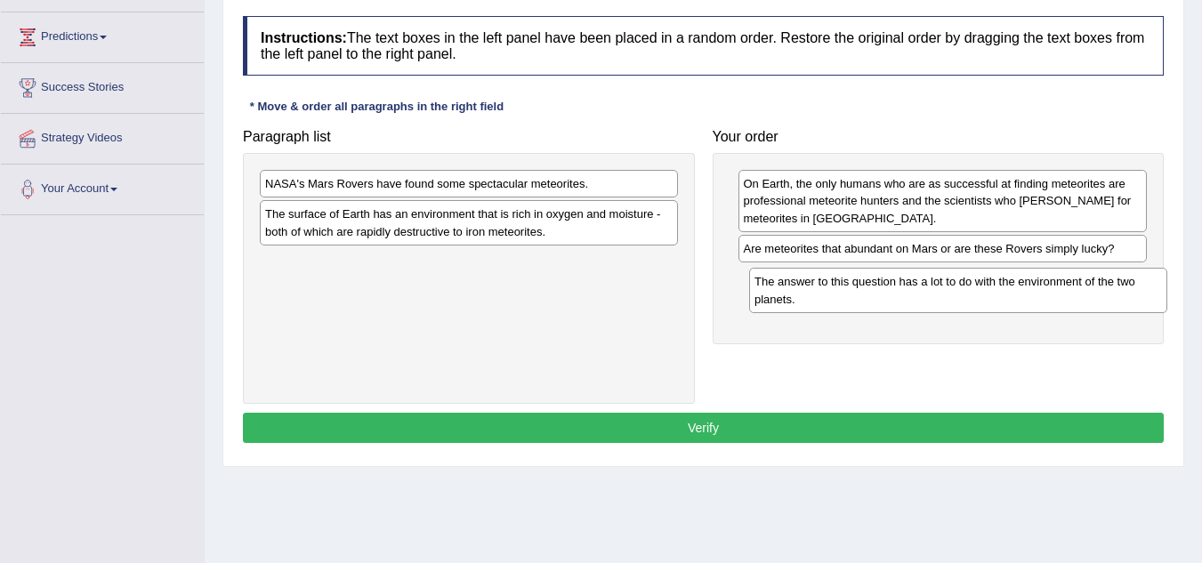
drag, startPoint x: 487, startPoint y: 227, endPoint x: 973, endPoint y: 295, distance: 491.4
click at [973, 295] on div "The answer to this question has a lot to do with the environment of the two pla…" at bounding box center [958, 290] width 418 height 44
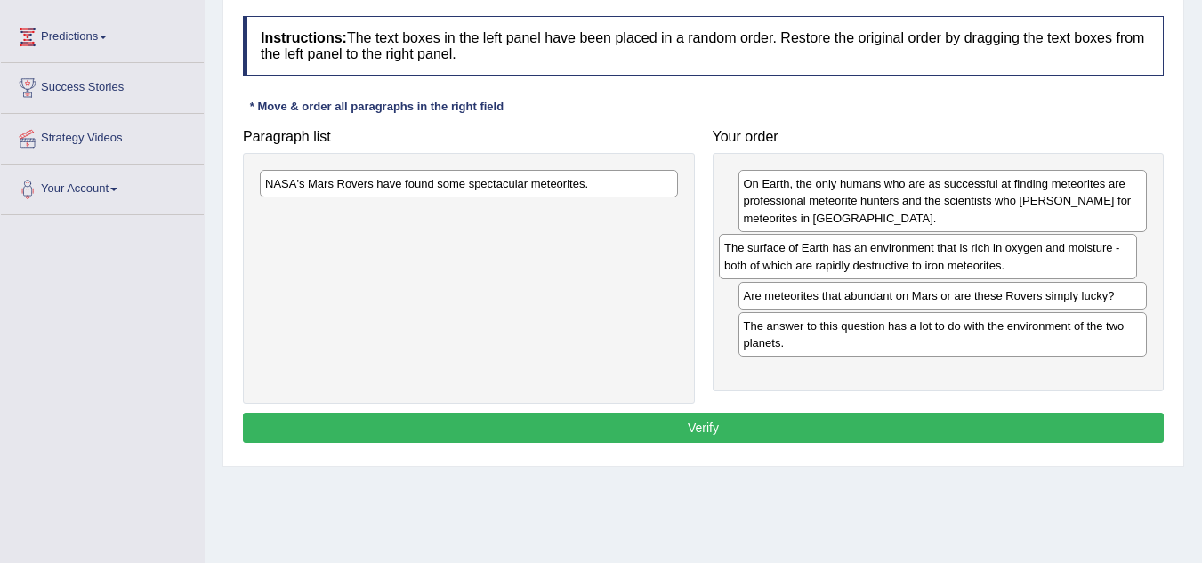
drag, startPoint x: 483, startPoint y: 226, endPoint x: 942, endPoint y: 260, distance: 460.4
click at [942, 260] on div "The surface of Earth has an environment that is rich in oxygen and moisture - b…" at bounding box center [928, 256] width 418 height 44
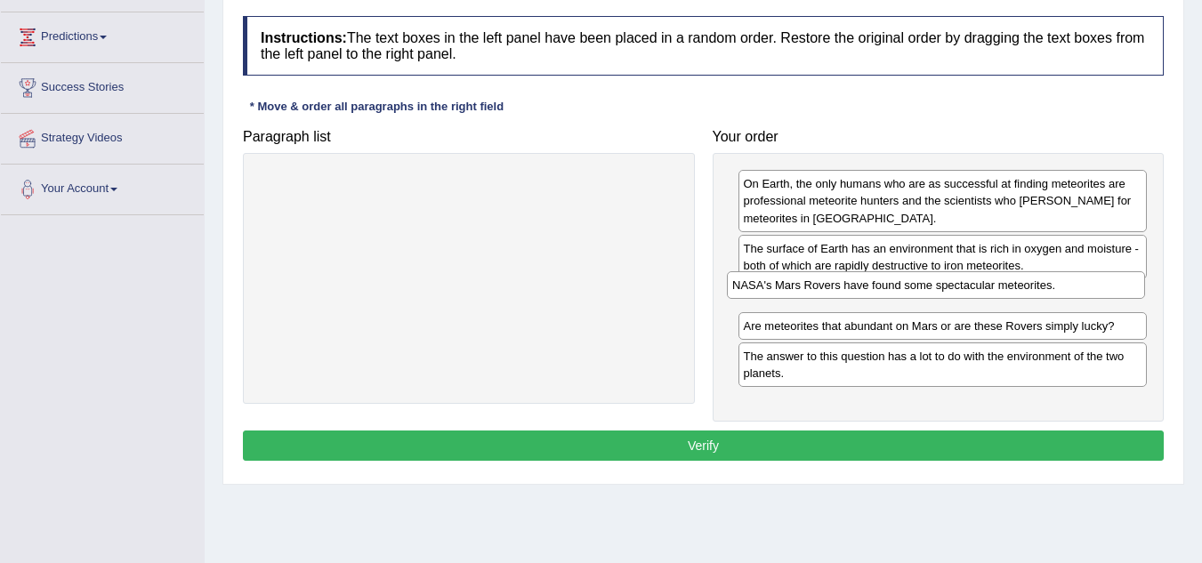
drag, startPoint x: 615, startPoint y: 179, endPoint x: 1083, endPoint y: 279, distance: 478.7
click at [1083, 279] on div "NASA's Mars Rovers have found some spectacular meteorites." at bounding box center [936, 285] width 418 height 28
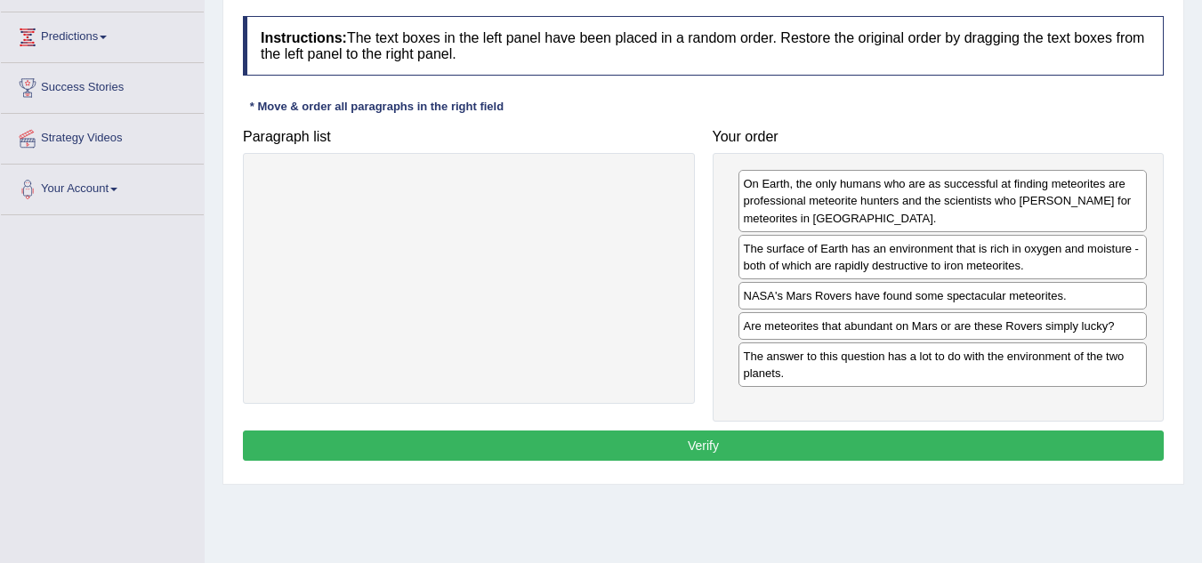
click at [814, 446] on button "Verify" at bounding box center [703, 446] width 921 height 30
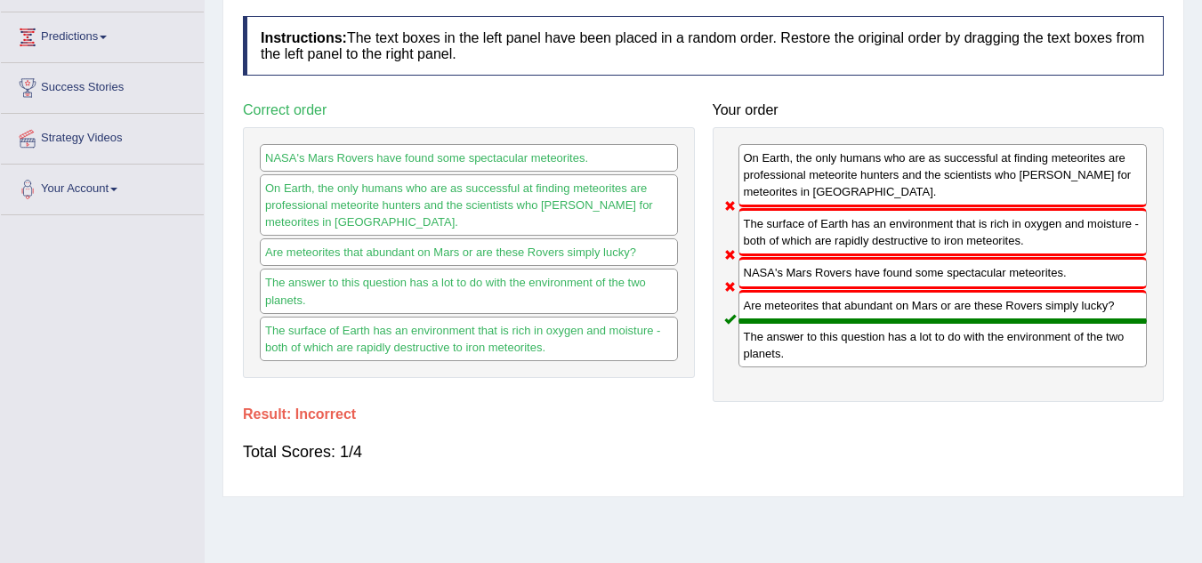
scroll to position [0, 0]
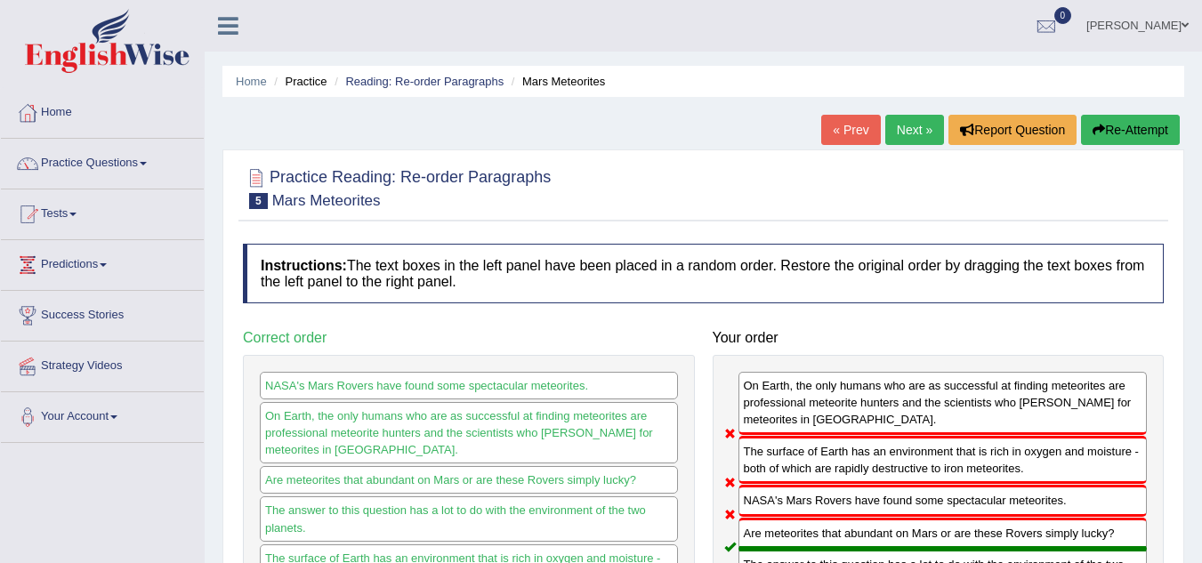
click at [900, 123] on link "Next »" at bounding box center [914, 130] width 59 height 30
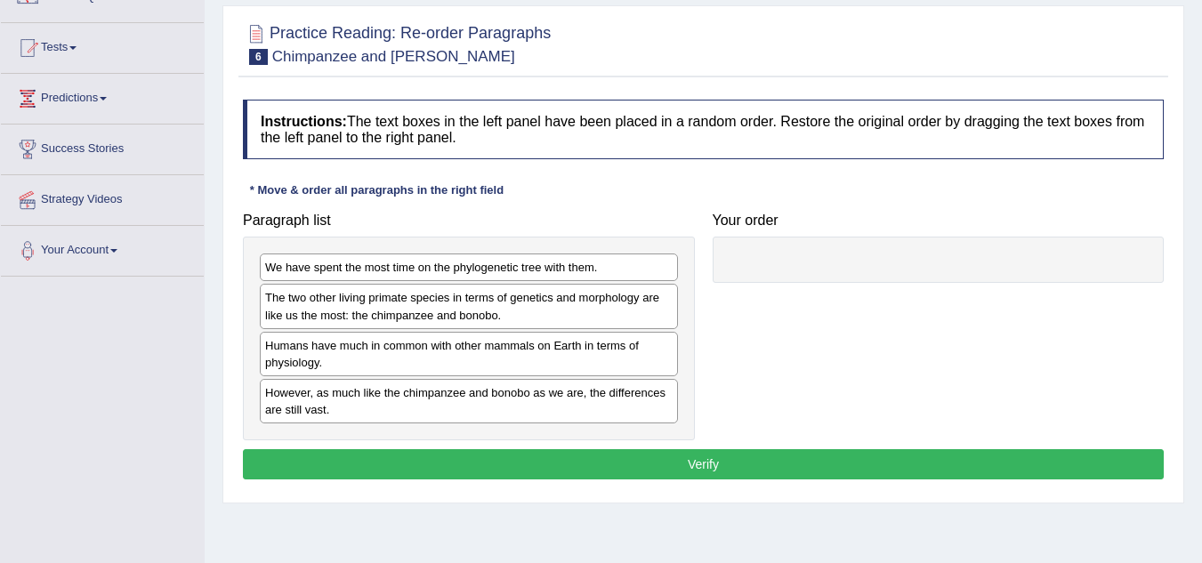
scroll to position [167, 0]
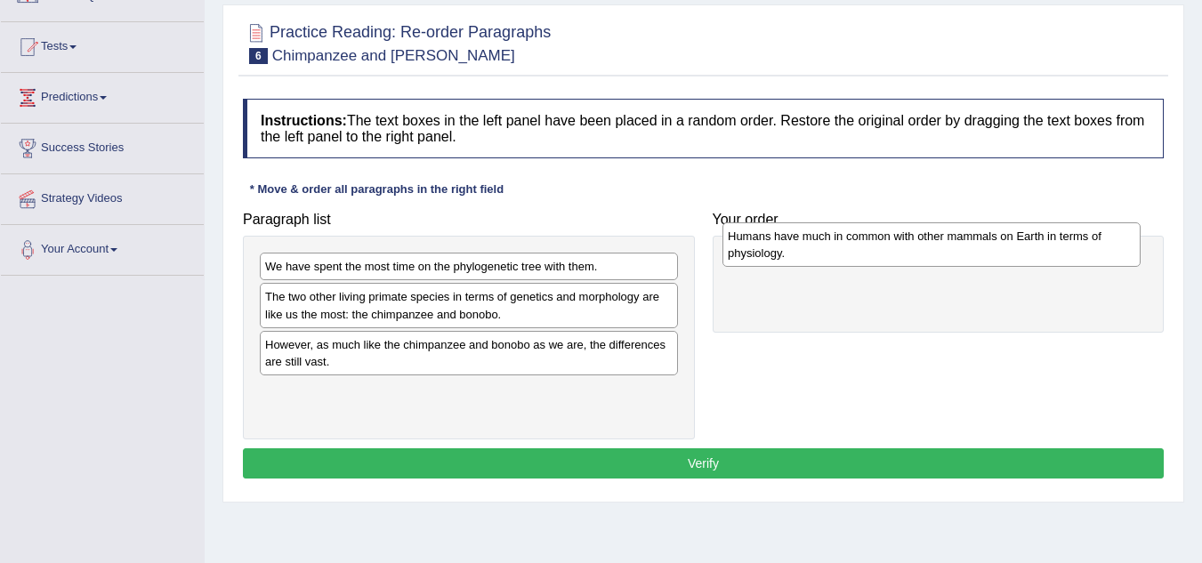
drag, startPoint x: 367, startPoint y: 357, endPoint x: 830, endPoint y: 249, distance: 475.0
click at [830, 249] on div "Humans have much in common with other mammals on Earth in terms of physiology." at bounding box center [931, 244] width 418 height 44
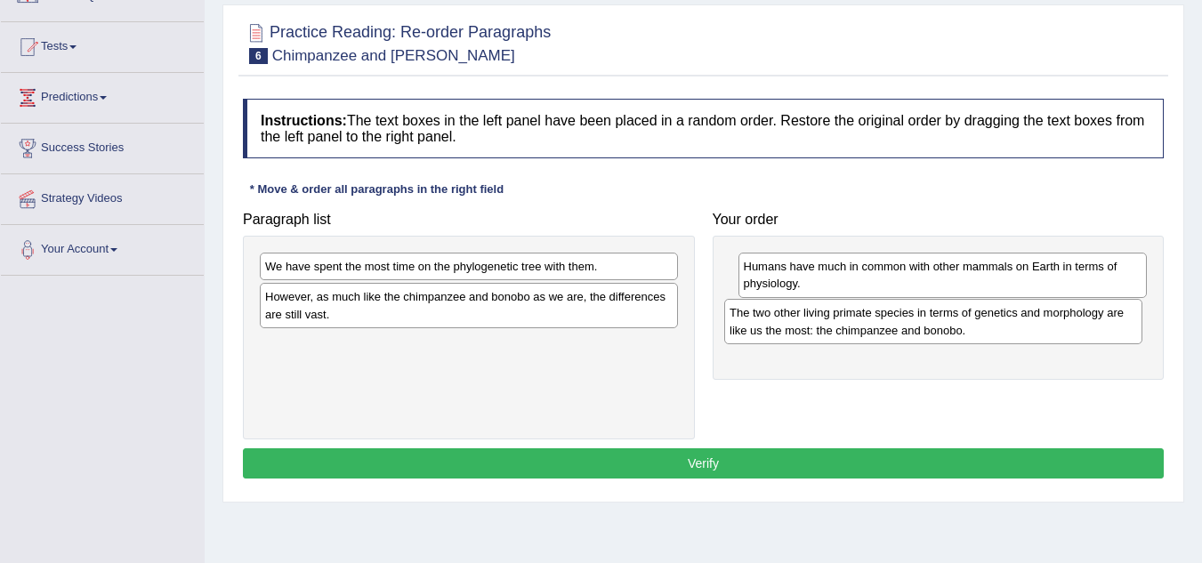
drag, startPoint x: 474, startPoint y: 319, endPoint x: 940, endPoint y: 333, distance: 466.5
click at [940, 333] on div "The two other living primate species in terms of genetics and morphology are li…" at bounding box center [933, 321] width 418 height 44
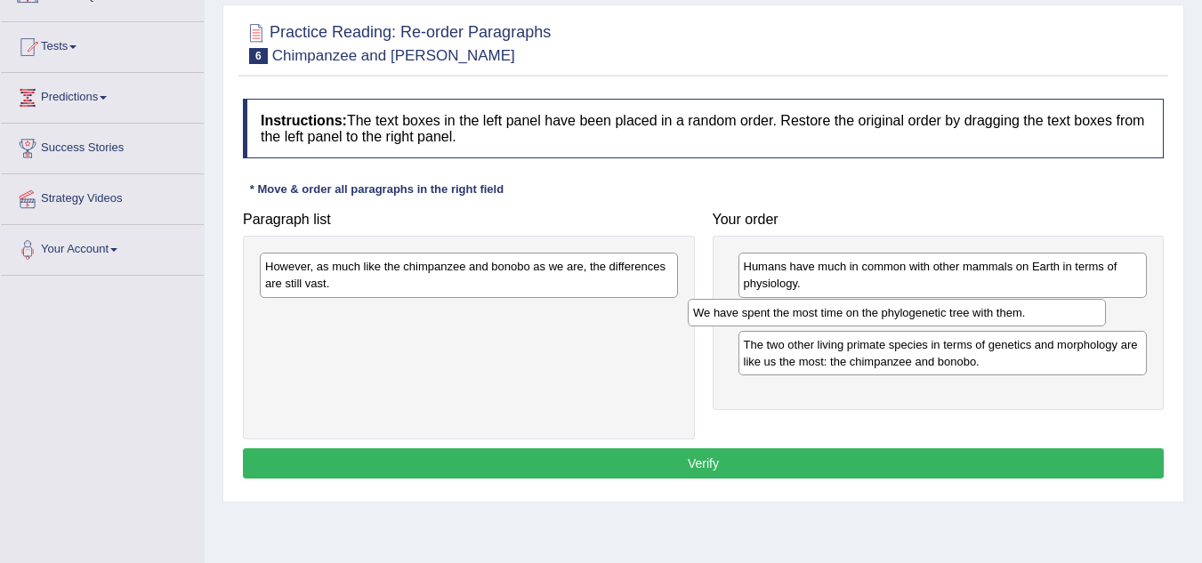
drag, startPoint x: 511, startPoint y: 268, endPoint x: 939, endPoint y: 314, distance: 430.5
click at [939, 314] on div "We have spent the most time on the phylogenetic tree with them." at bounding box center [897, 313] width 418 height 28
